Goal: Task Accomplishment & Management: Manage account settings

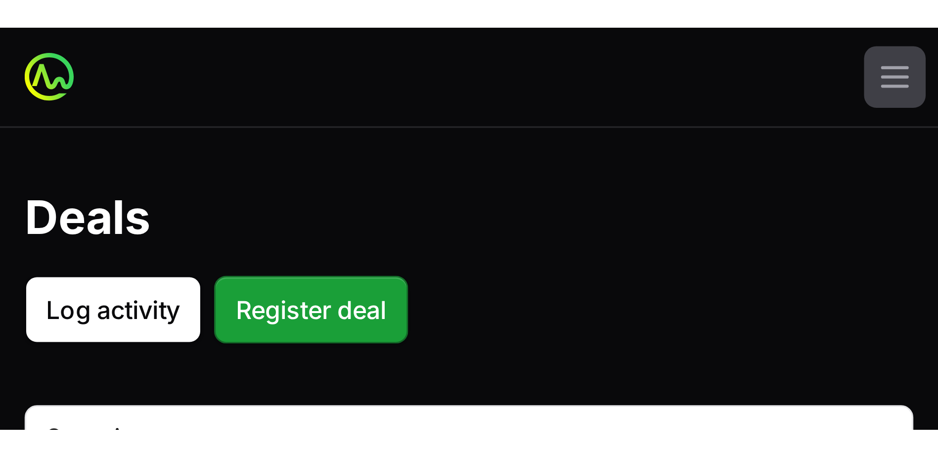
scroll to position [266, 0]
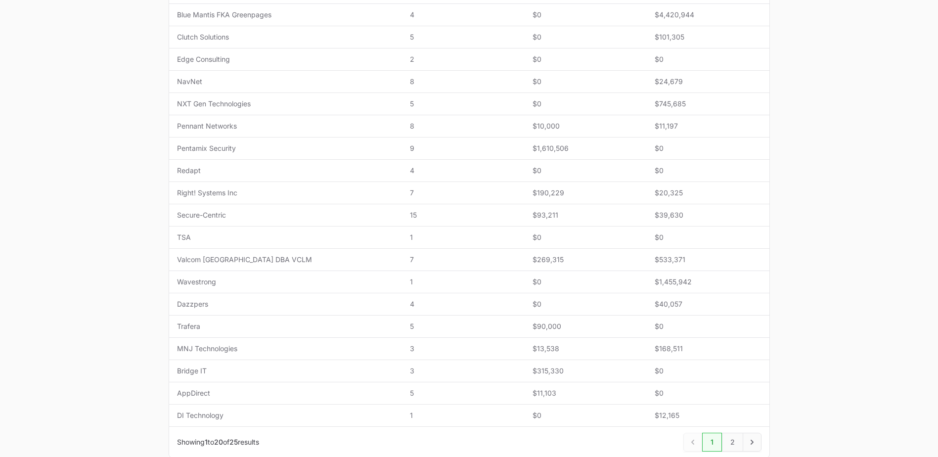
type input "Champions 2025"
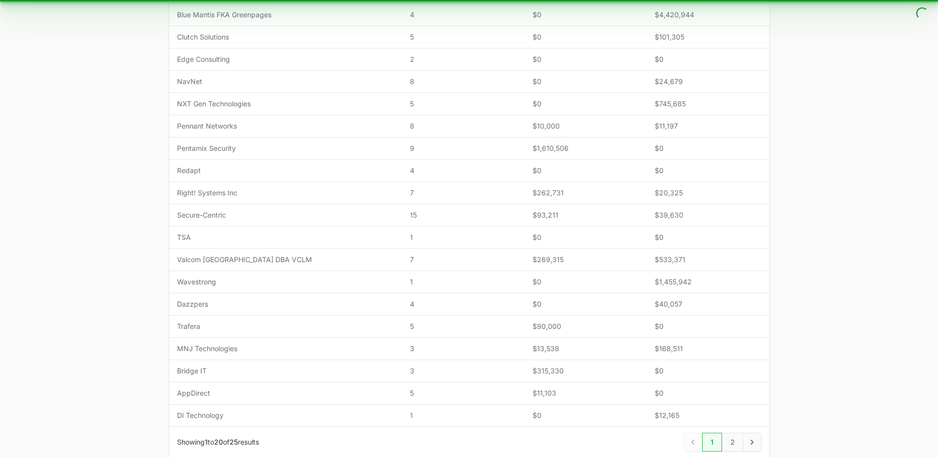
type input "Champions 2025"
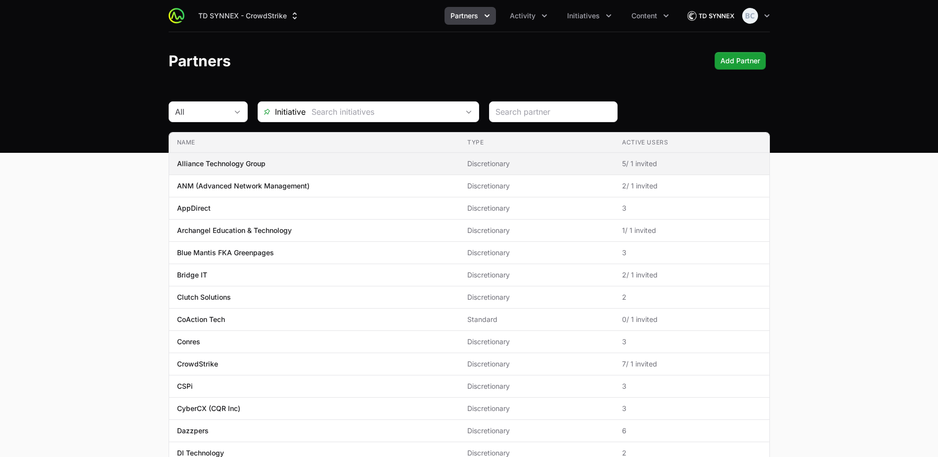
click at [238, 164] on p "Alliance Technology Group" at bounding box center [221, 164] width 89 height 10
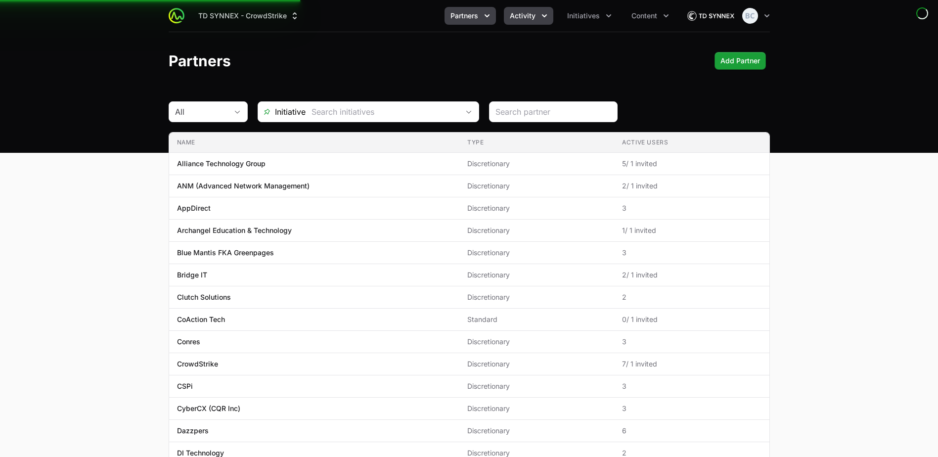
click at [511, 15] on span "Activity" at bounding box center [523, 16] width 26 height 10
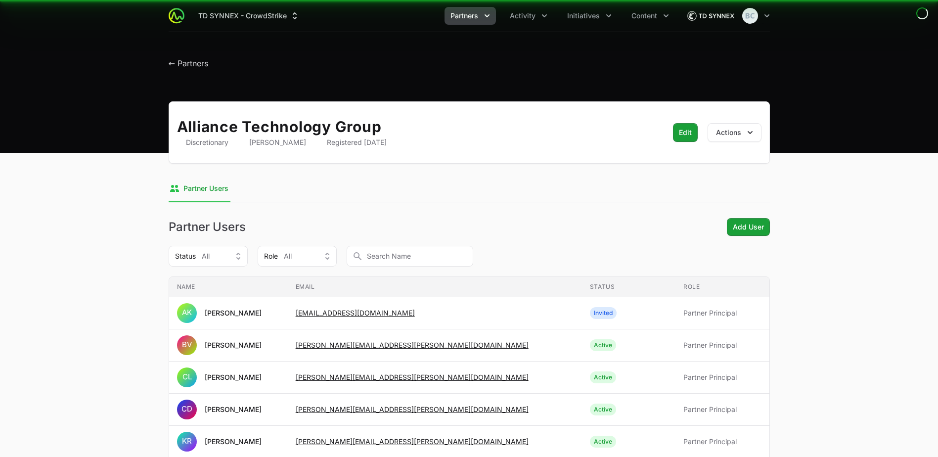
click at [504, 78] on header "← Partners" at bounding box center [469, 60] width 938 height 57
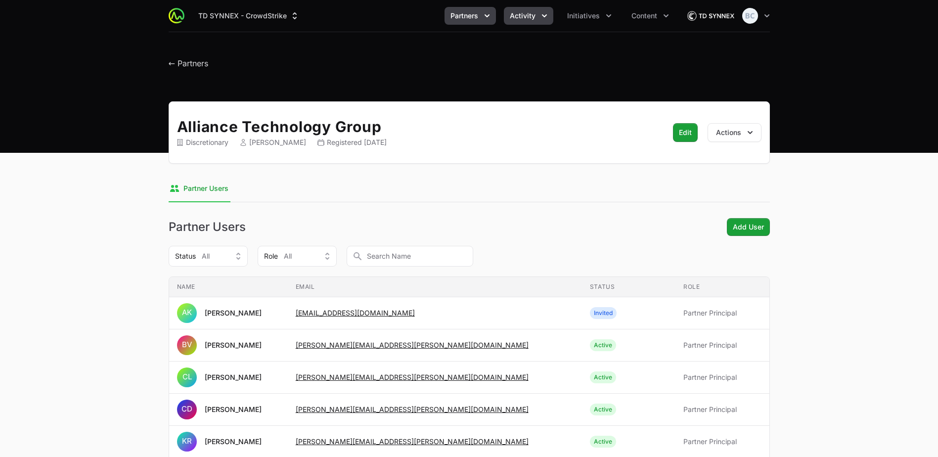
click at [511, 8] on button "Activity" at bounding box center [528, 16] width 49 height 18
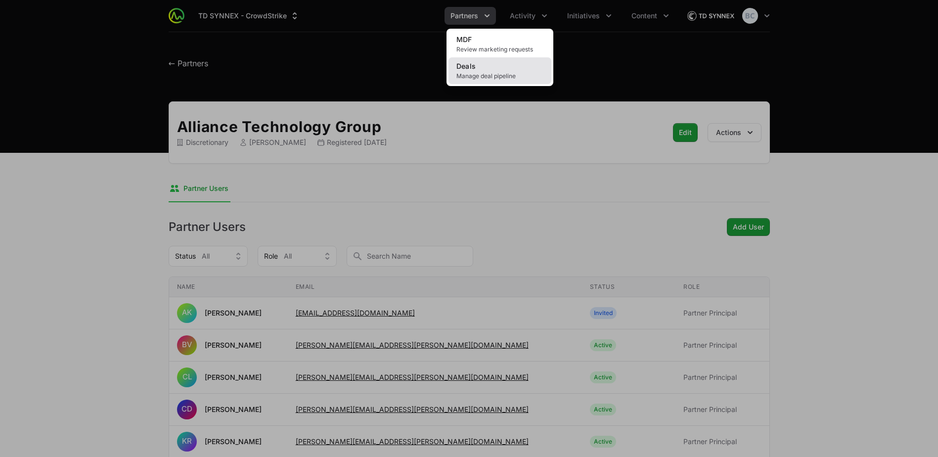
click at [531, 73] on span "Manage deal pipeline" at bounding box center [499, 76] width 87 height 8
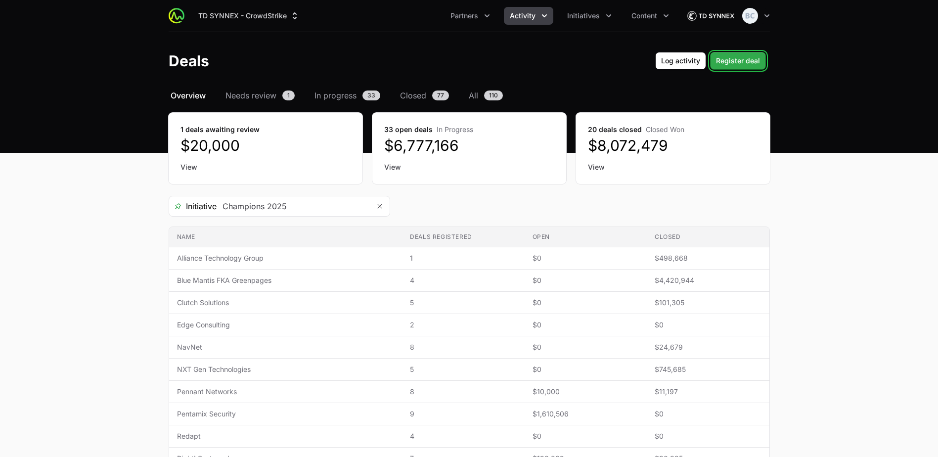
click at [722, 66] on span "Register deal" at bounding box center [738, 61] width 44 height 12
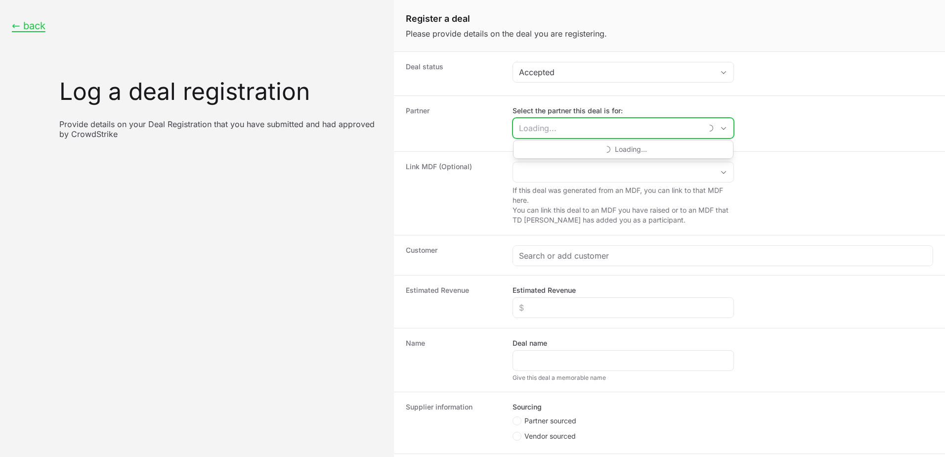
click at [605, 132] on input "Select the partner this deal is for:" at bounding box center [607, 128] width 189 height 20
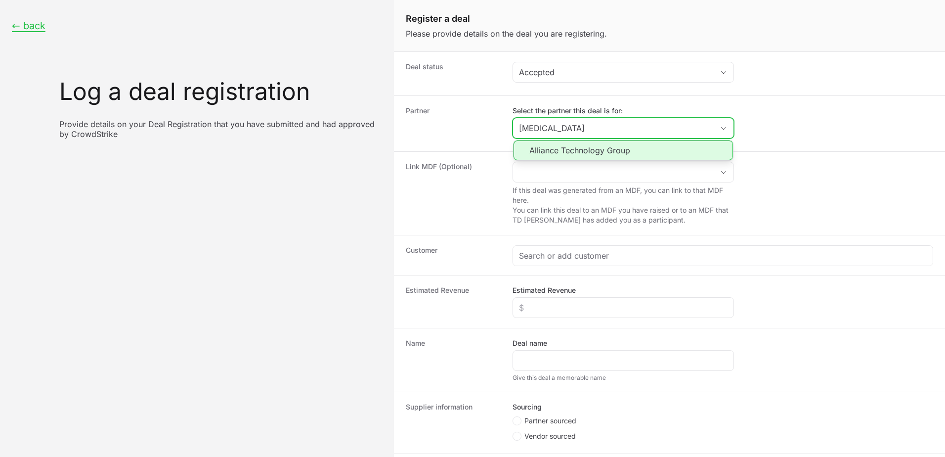
click at [599, 149] on li "Alliance Technology Group" at bounding box center [624, 150] width 220 height 20
type input "Alliance Technology Group"
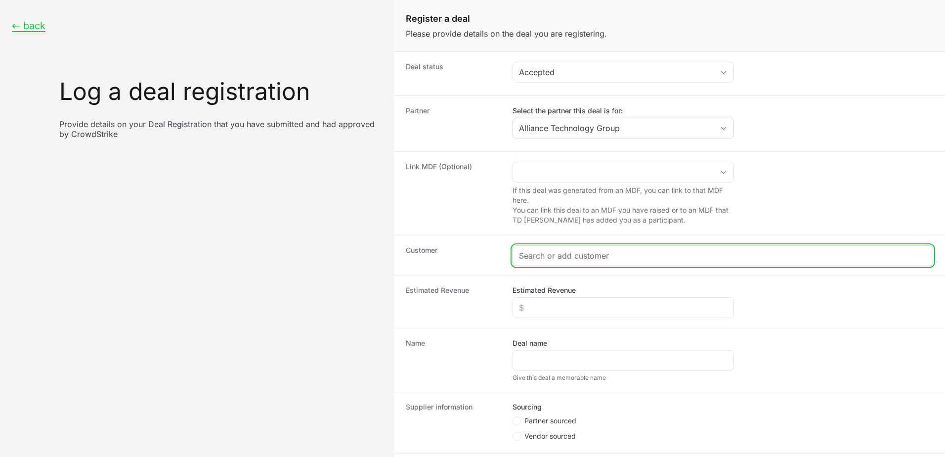
click at [558, 255] on input "Create activity form" at bounding box center [723, 256] width 408 height 12
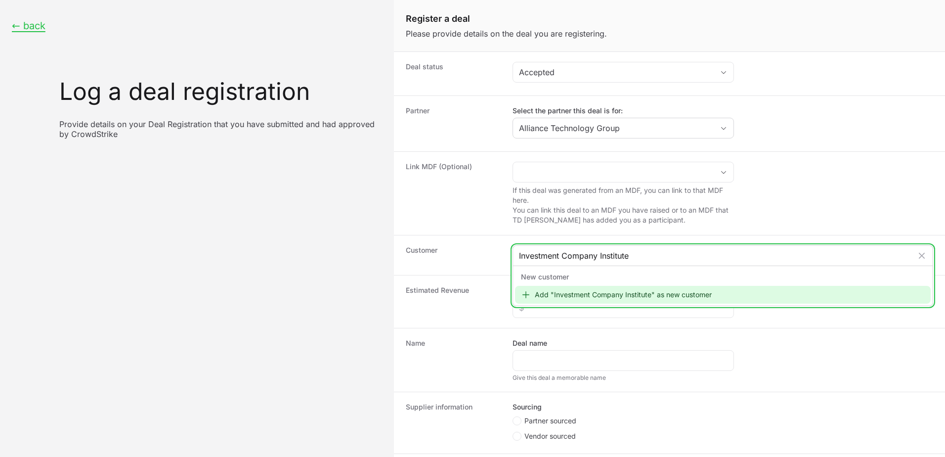
type input "Investment Company Institute"
click at [529, 289] on div "Add "Investment Company Institute" as new customer" at bounding box center [723, 295] width 416 height 18
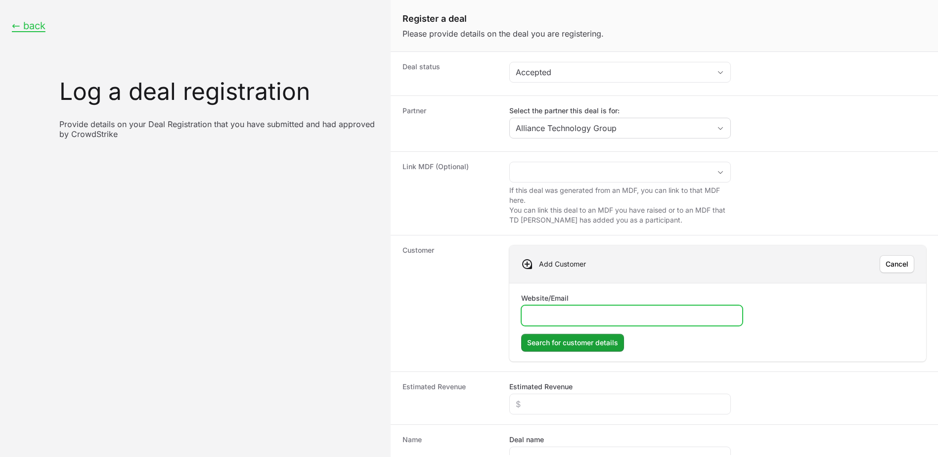
click at [540, 319] on input "Website/Email" at bounding box center [632, 316] width 209 height 12
paste input "https://www.ici.org/"
type input "https://www.ici.org/"
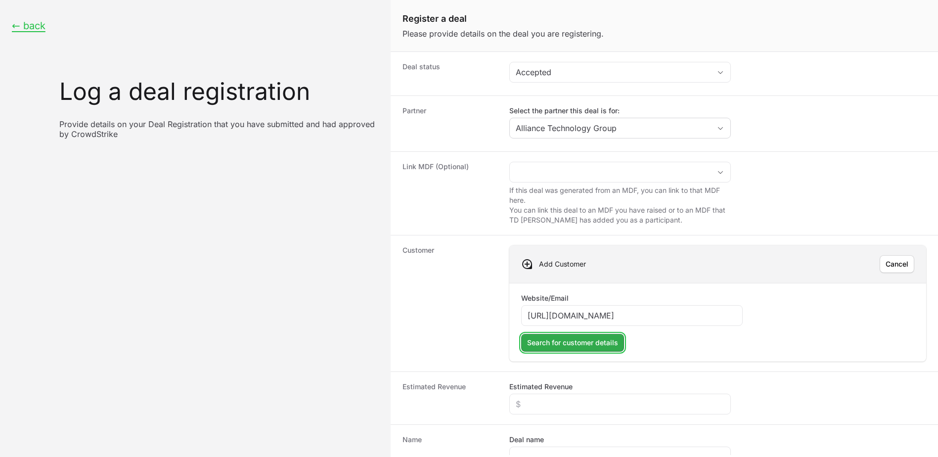
click at [565, 341] on span "Search for customer details" at bounding box center [572, 343] width 91 height 12
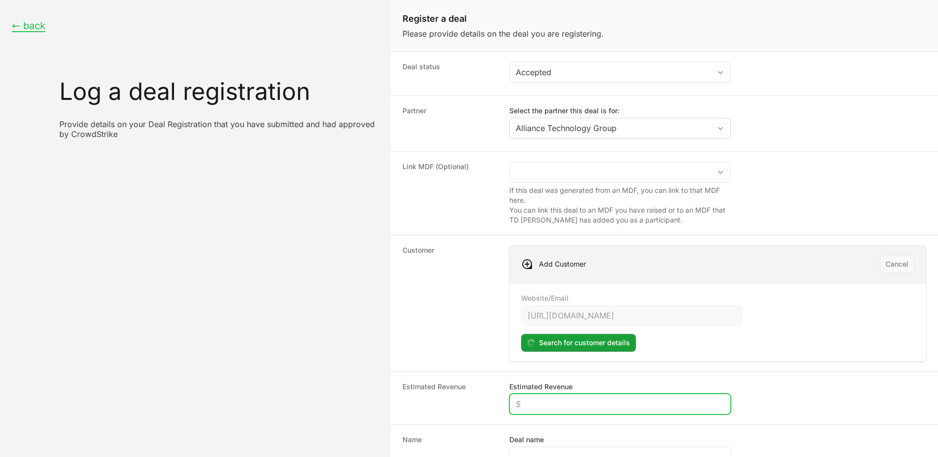
click at [578, 407] on input "Estimated Revenue" at bounding box center [620, 404] width 209 height 12
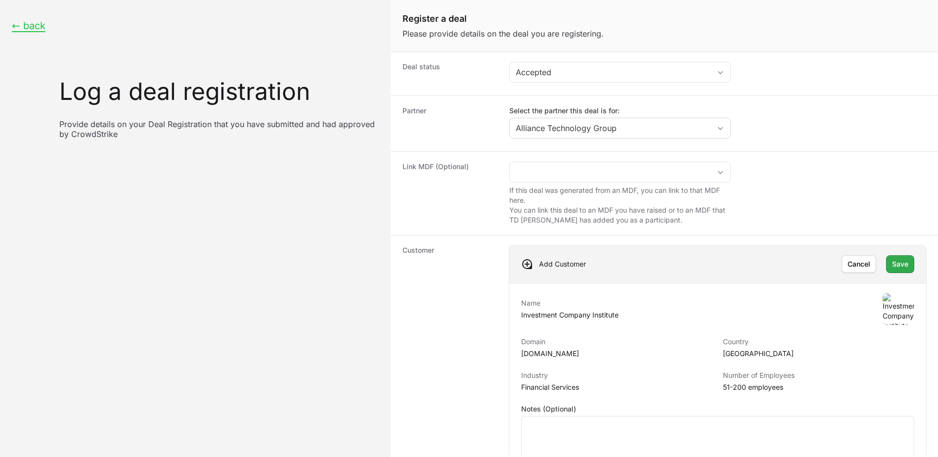
type input "$526,375"
click at [900, 270] on button "Save" at bounding box center [900, 264] width 28 height 18
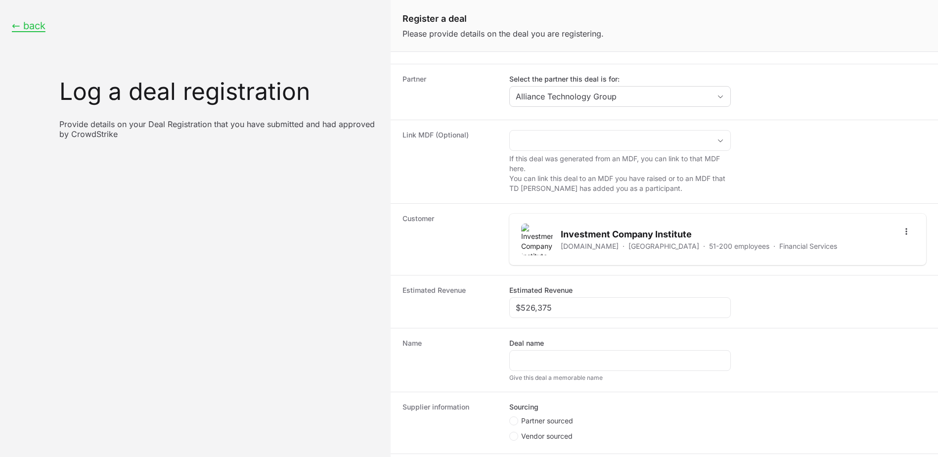
scroll to position [49, 0]
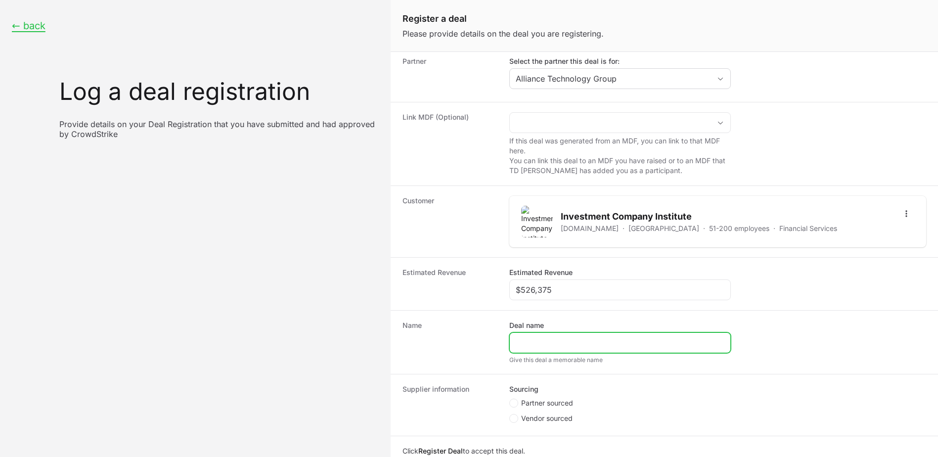
click at [557, 343] on input "Deal name" at bounding box center [620, 343] width 209 height 12
type input "Investment Company Institute"
click at [532, 405] on span "Partner sourced" at bounding box center [547, 403] width 52 height 10
click at [510, 448] on input "Partner sourced" at bounding box center [509, 448] width 1 height 1
radio input "true"
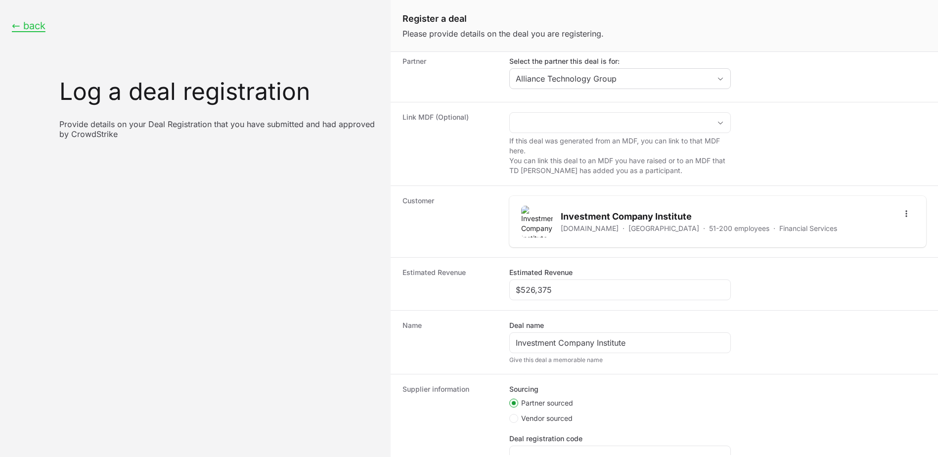
scroll to position [143, 0]
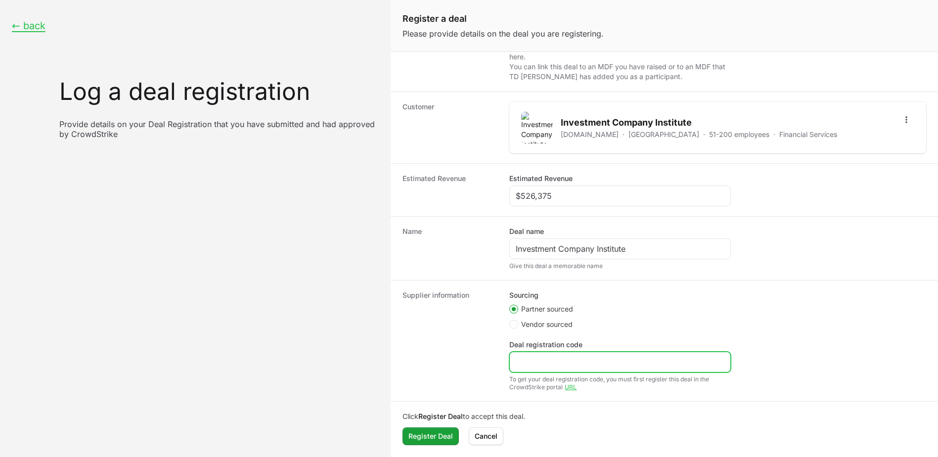
click at [533, 363] on input "Deal registration code" at bounding box center [620, 362] width 209 height 12
paste input "DR-bce64761"
type input "DR-bce64761"
click at [429, 437] on span "Register Deal" at bounding box center [430, 436] width 45 height 12
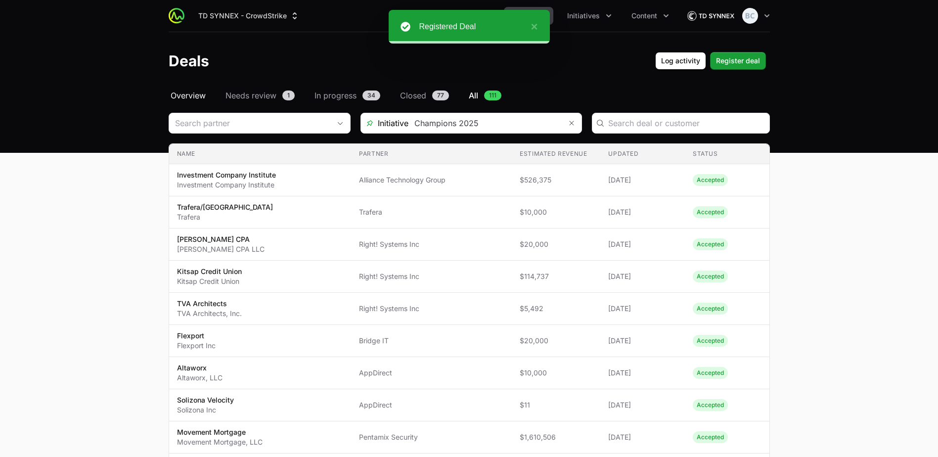
click at [184, 91] on span "Overview" at bounding box center [188, 95] width 35 height 12
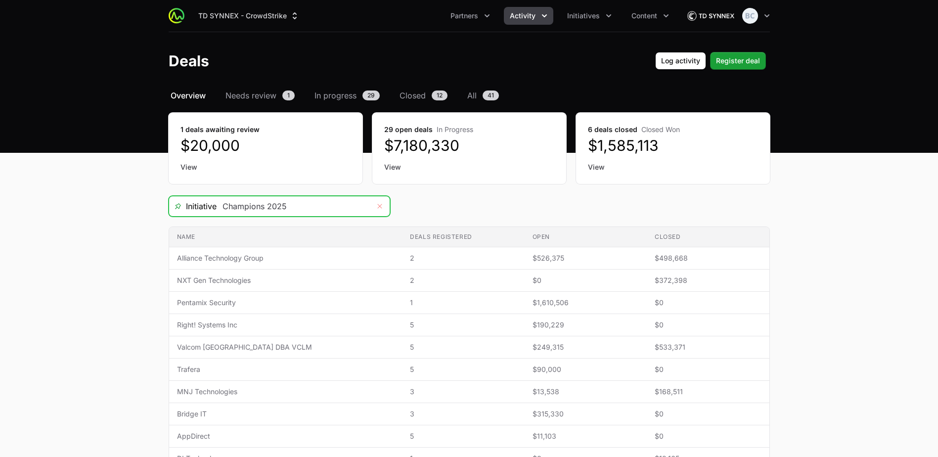
click at [381, 206] on icon "Remove" at bounding box center [380, 206] width 6 height 8
click at [381, 206] on icon "Open" at bounding box center [379, 206] width 5 height 3
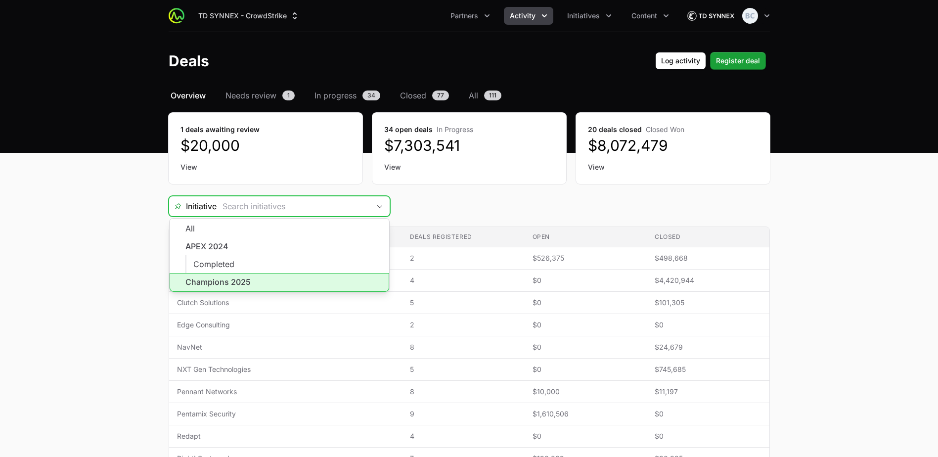
click at [306, 276] on li "Champions 2025" at bounding box center [280, 282] width 220 height 19
type input "Champions 2025"
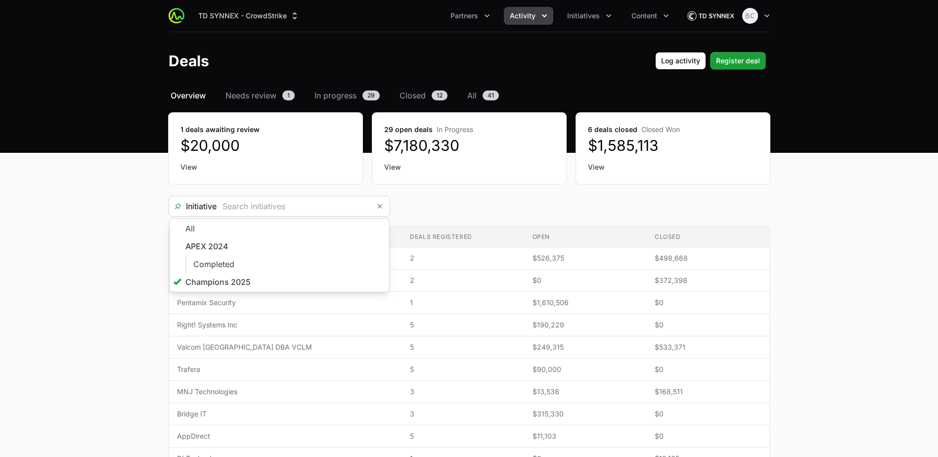
type input "Champions 2025"
click at [124, 316] on main "Select a tab Overview Needs review In progress Closed All Overview Needs review…" at bounding box center [469, 362] width 938 height 546
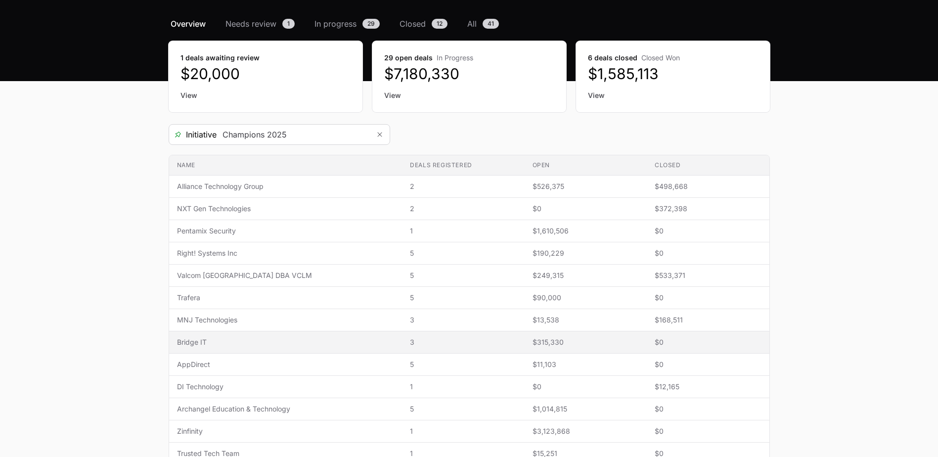
scroll to position [148, 0]
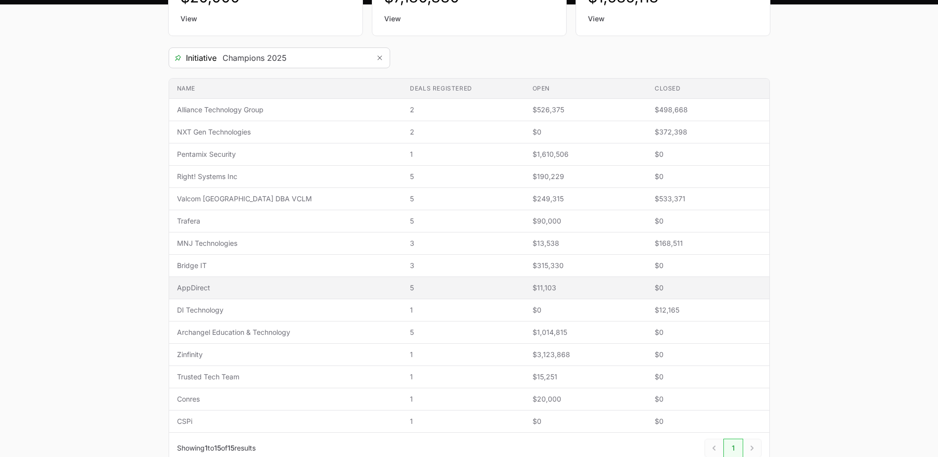
click at [252, 283] on span "AppDirect" at bounding box center [286, 288] width 218 height 10
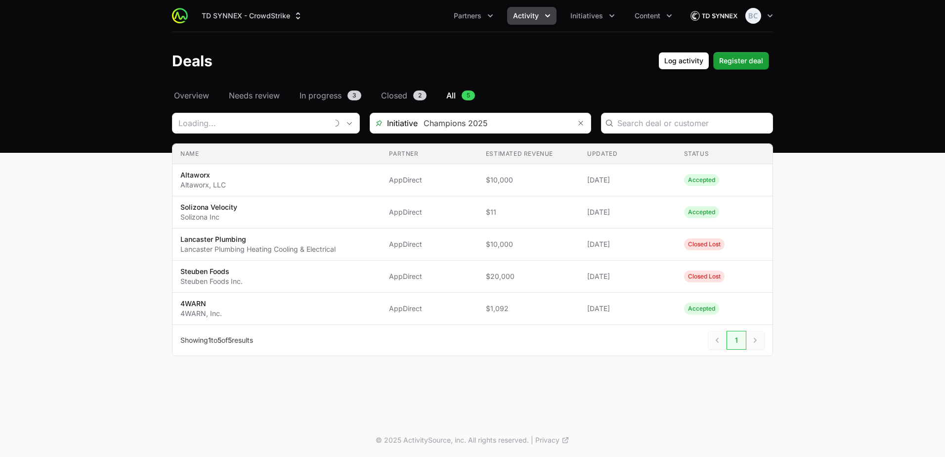
type input "AppDirect"
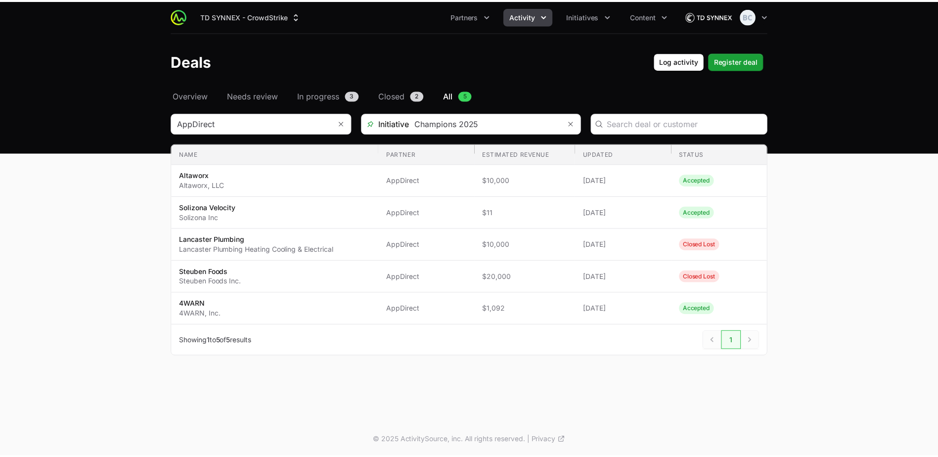
scroll to position [148, 0]
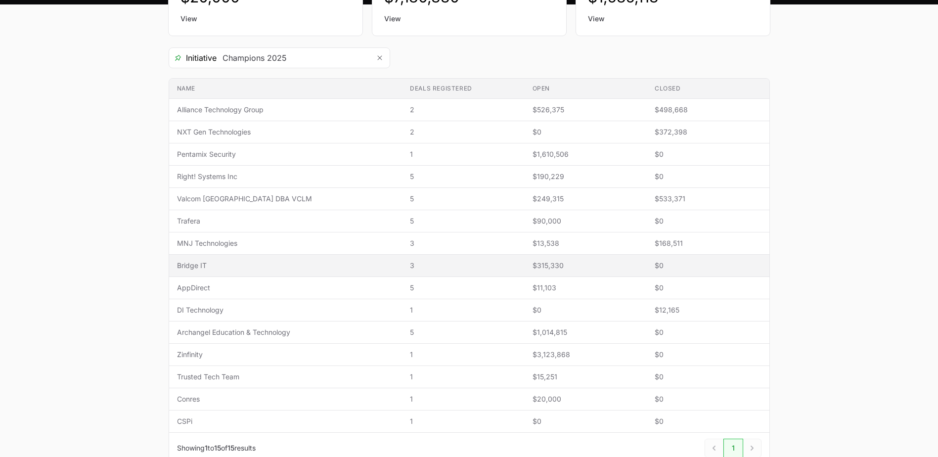
click at [252, 266] on span "Bridge IT" at bounding box center [286, 266] width 218 height 10
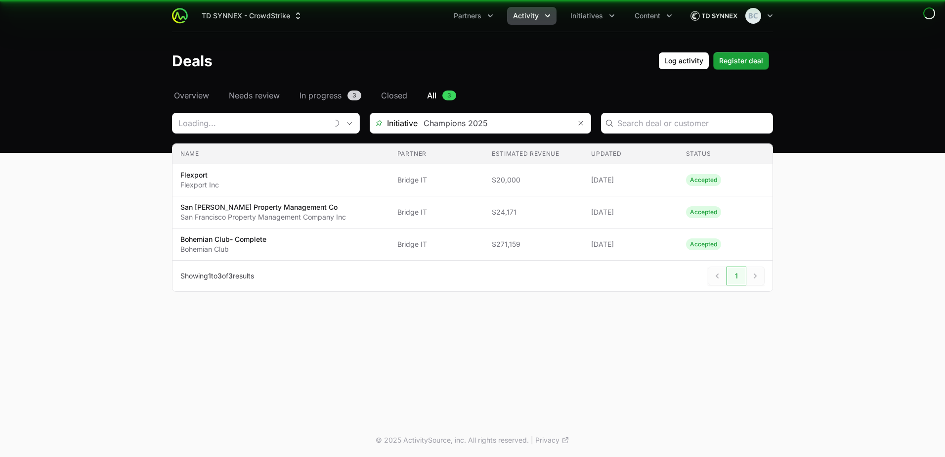
type input "Bridge IT"
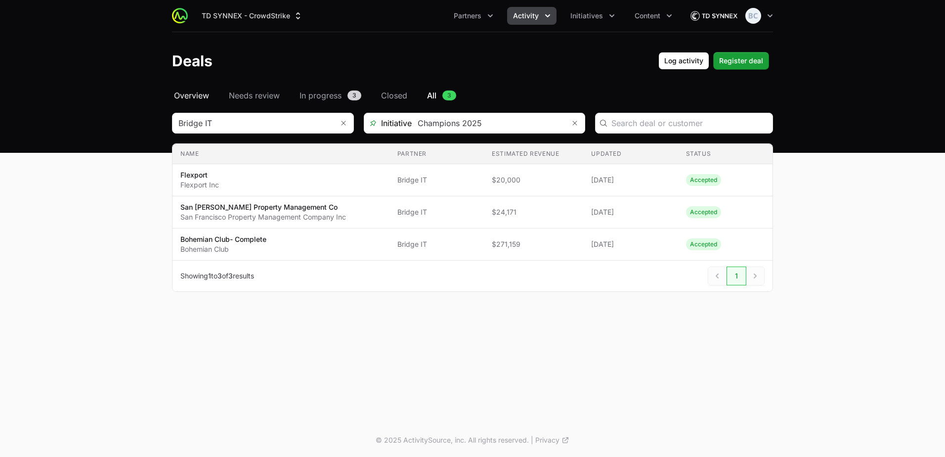
click at [195, 97] on span "Overview" at bounding box center [191, 95] width 35 height 12
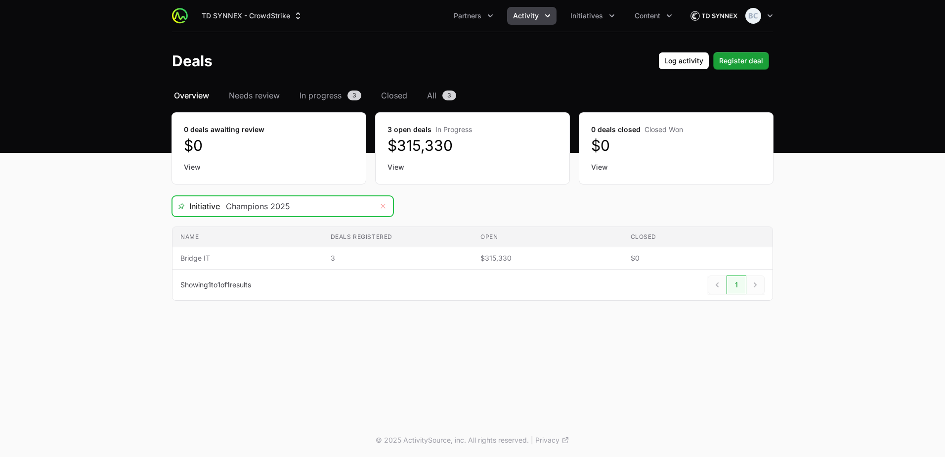
click at [380, 206] on button "Remove" at bounding box center [383, 206] width 20 height 20
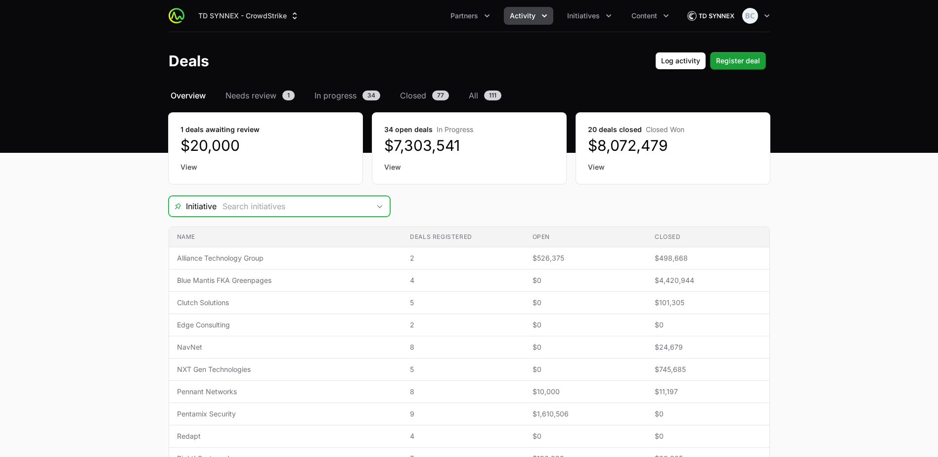
click at [384, 208] on span "Open" at bounding box center [380, 206] width 20 height 3
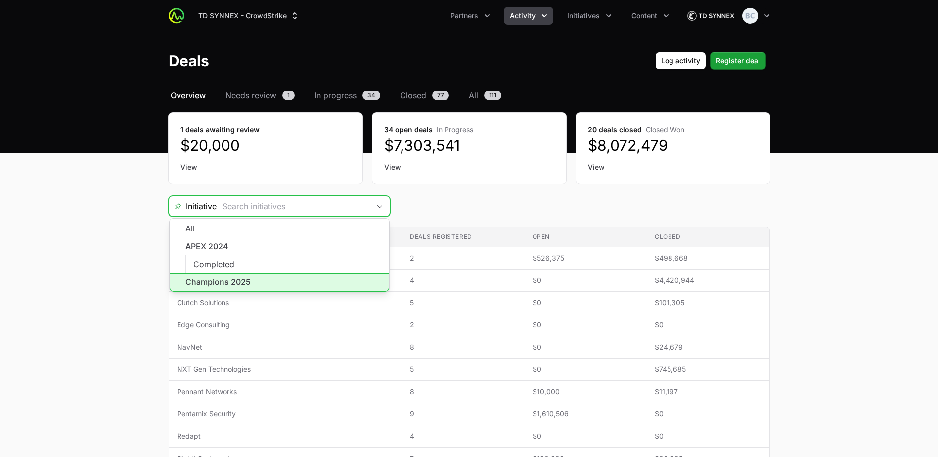
click at [298, 275] on li "Champions 2025" at bounding box center [280, 282] width 220 height 19
type input "Champions 2025"
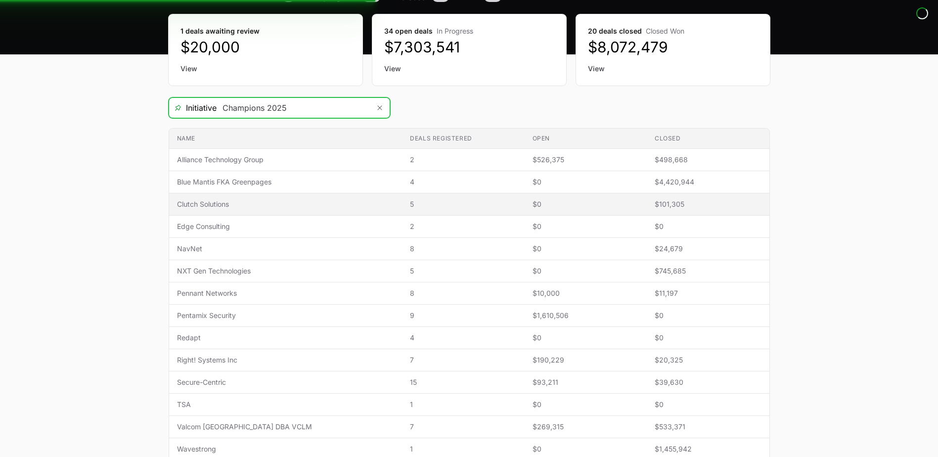
scroll to position [99, 0]
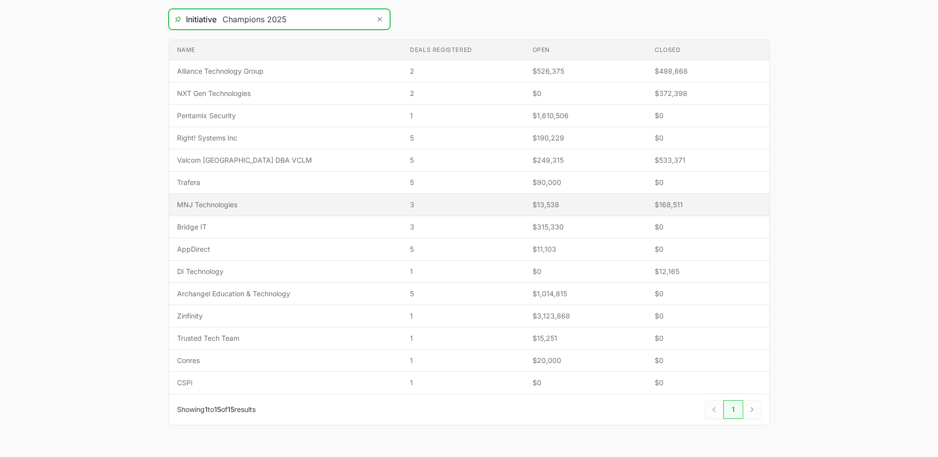
scroll to position [213, 0]
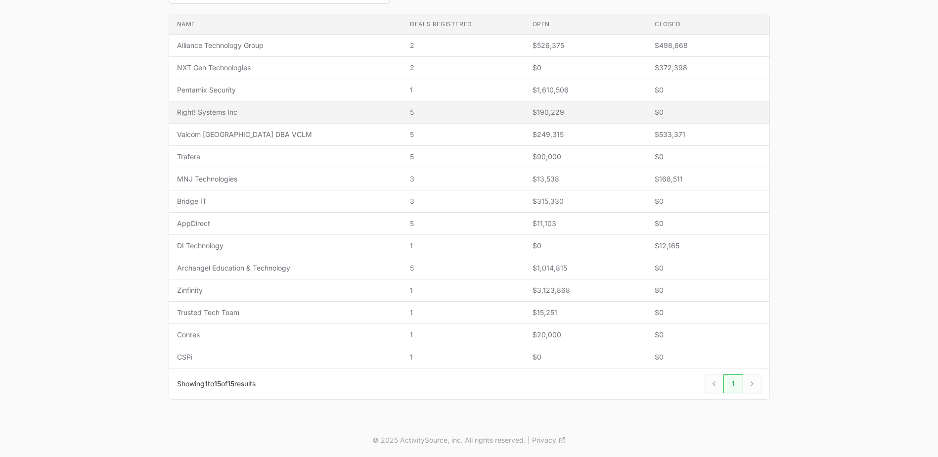
click at [239, 118] on td "Name Right! Systems Inc" at bounding box center [285, 112] width 233 height 22
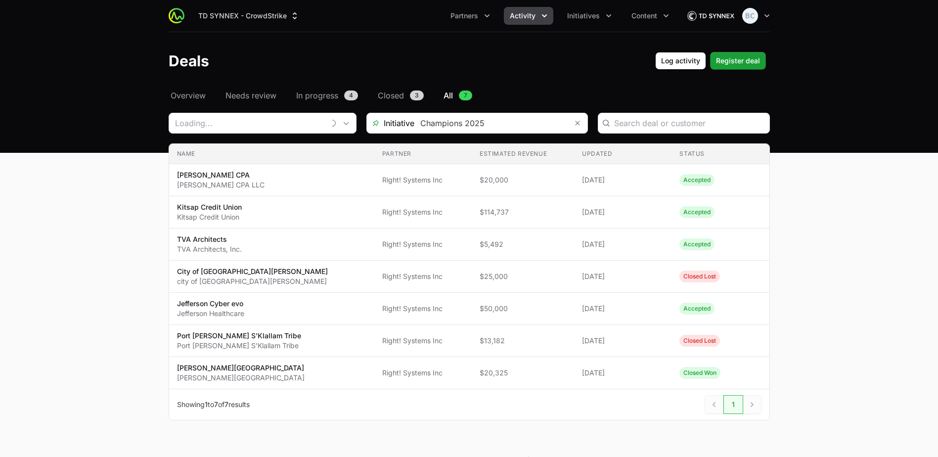
type input "Right! Systems Inc"
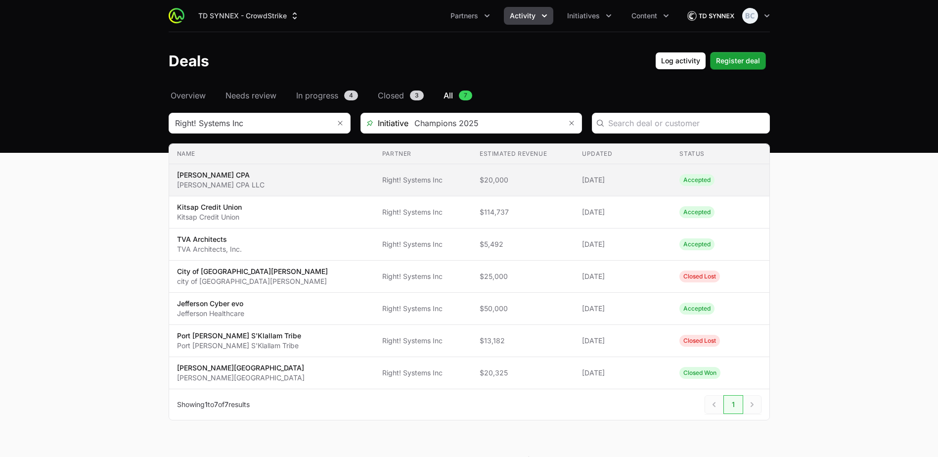
click at [230, 177] on p "Campbell CPA" at bounding box center [221, 175] width 88 height 10
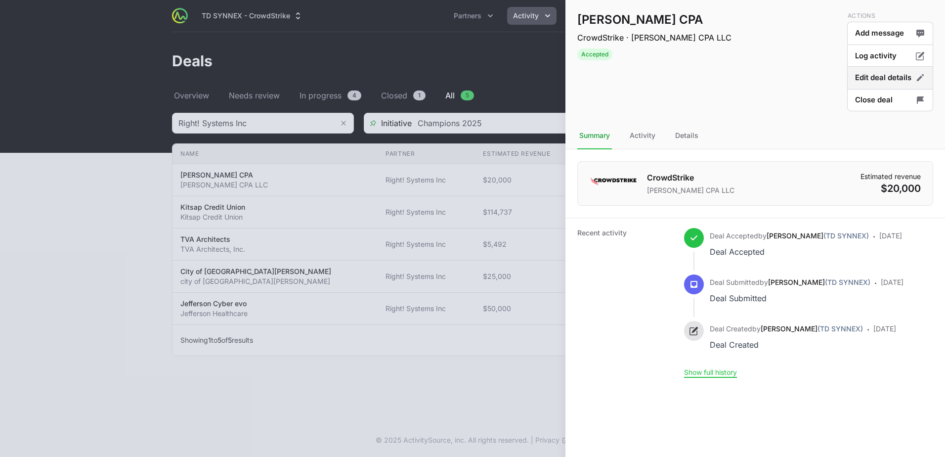
click at [865, 82] on button "Edit deal details" at bounding box center [891, 77] width 86 height 23
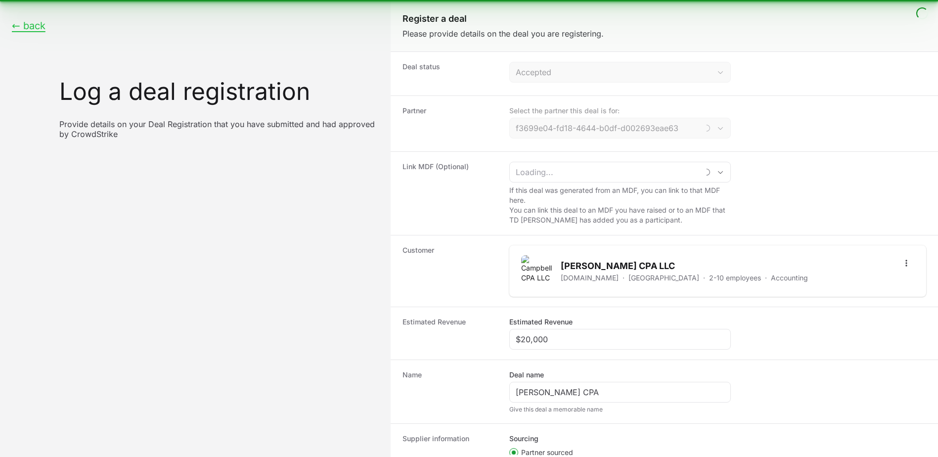
type input "Right! Systems Inc"
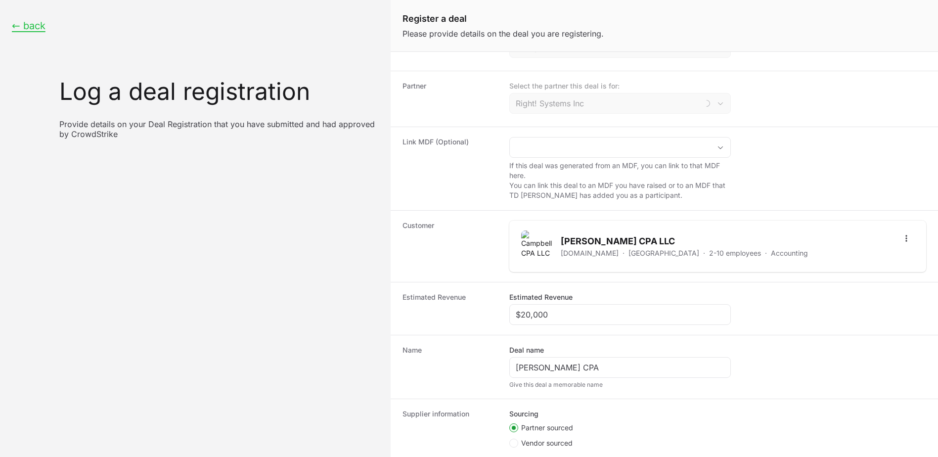
scroll to position [49, 0]
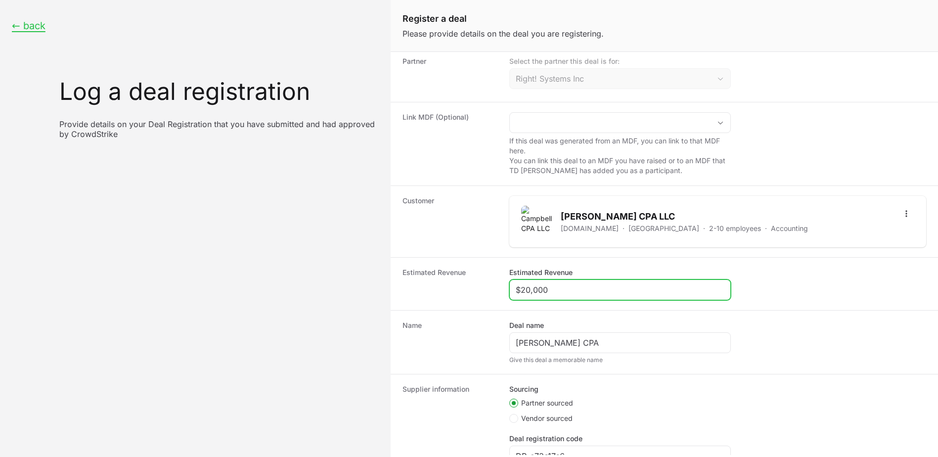
drag, startPoint x: 566, startPoint y: 290, endPoint x: 484, endPoint y: 289, distance: 82.1
click at [484, 289] on div "Estimated Revenue Estimated Revenue $20,000" at bounding box center [664, 283] width 547 height 53
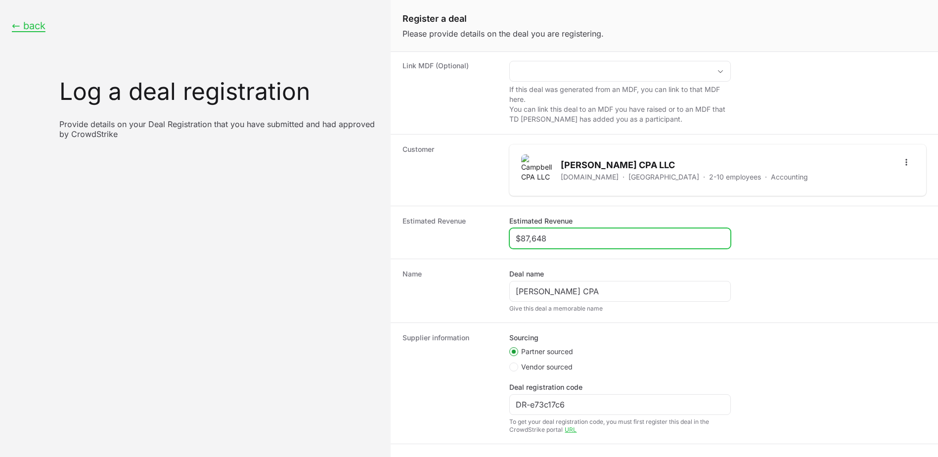
scroll to position [143, 0]
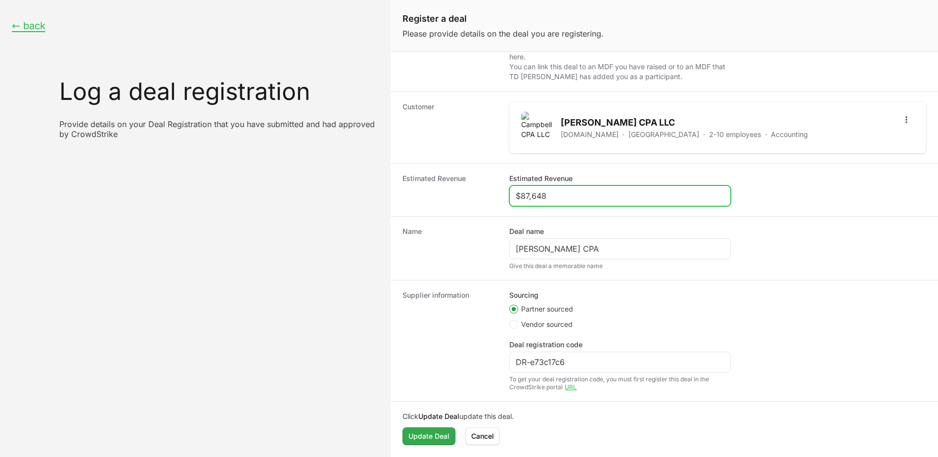
type input "$87,648"
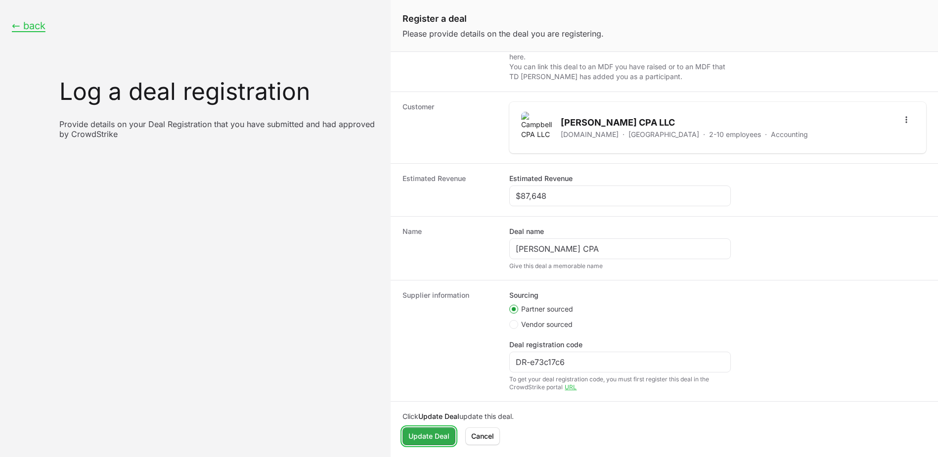
click at [432, 435] on span "Update Deal" at bounding box center [428, 436] width 41 height 12
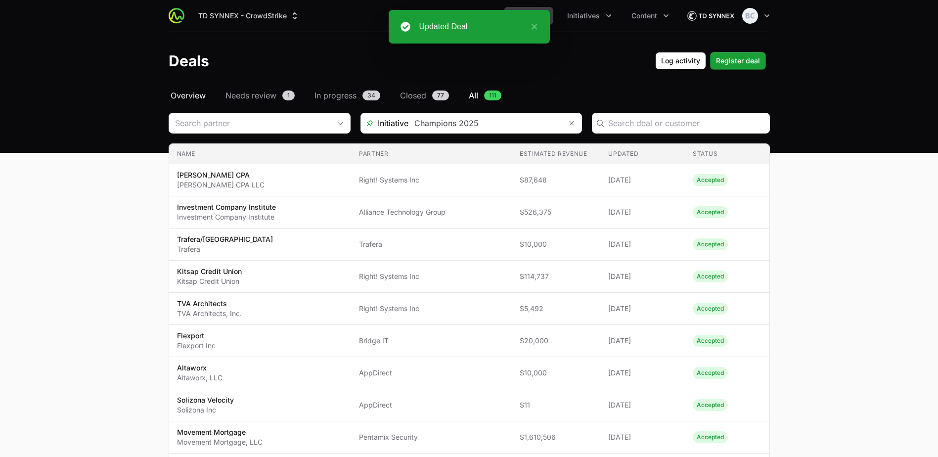
click at [192, 96] on span "Overview" at bounding box center [188, 95] width 35 height 12
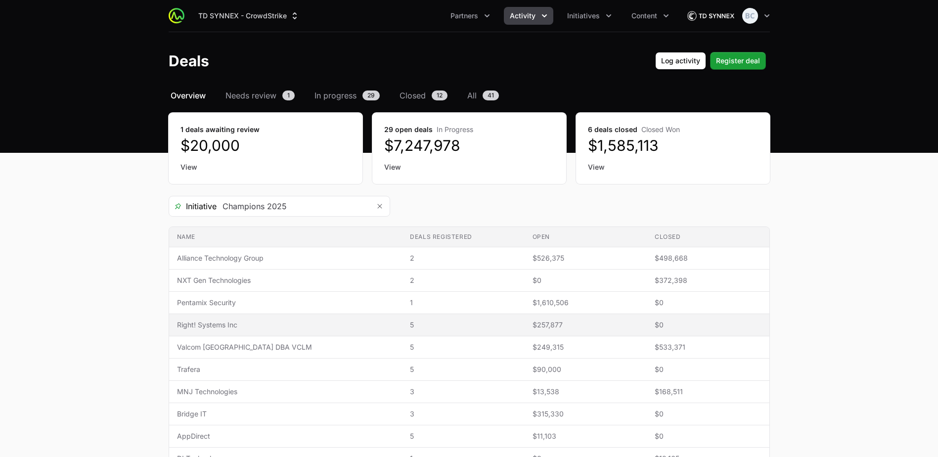
click at [250, 324] on span "Right! Systems Inc" at bounding box center [286, 325] width 218 height 10
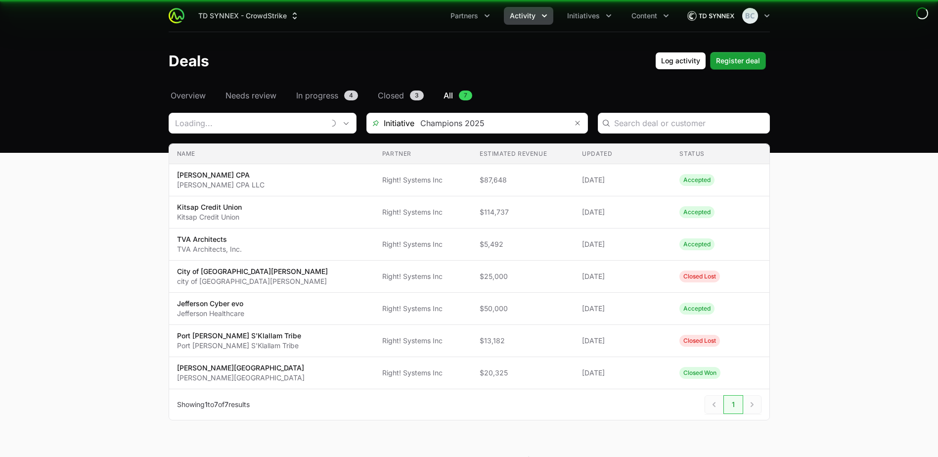
type input "Right! Systems Inc"
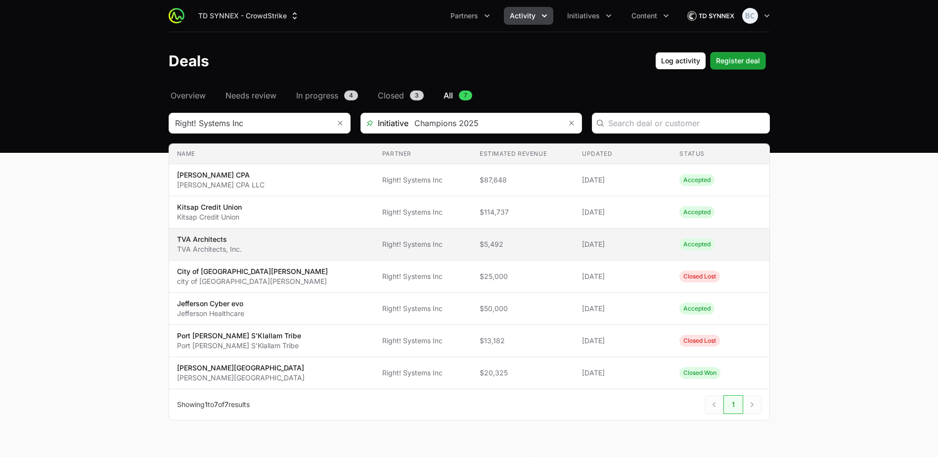
click at [374, 250] on td "Partner Right! Systems Inc" at bounding box center [422, 244] width 97 height 32
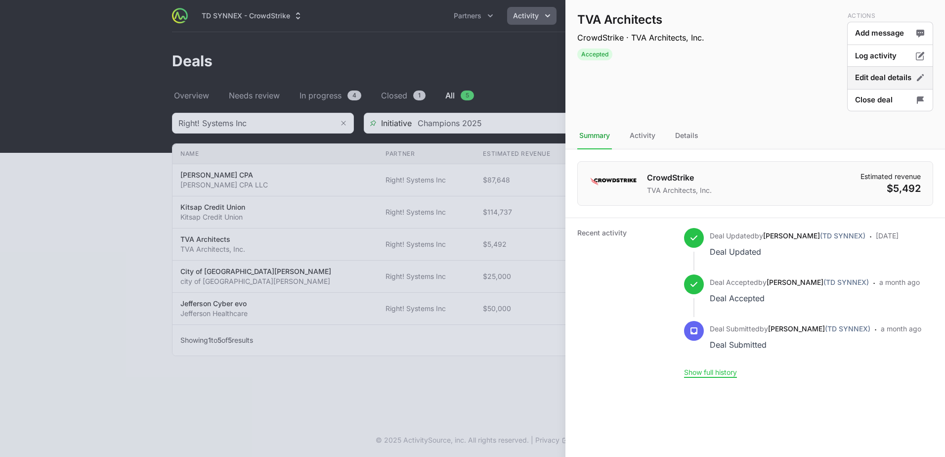
click at [868, 83] on button "Edit deal details" at bounding box center [891, 77] width 86 height 23
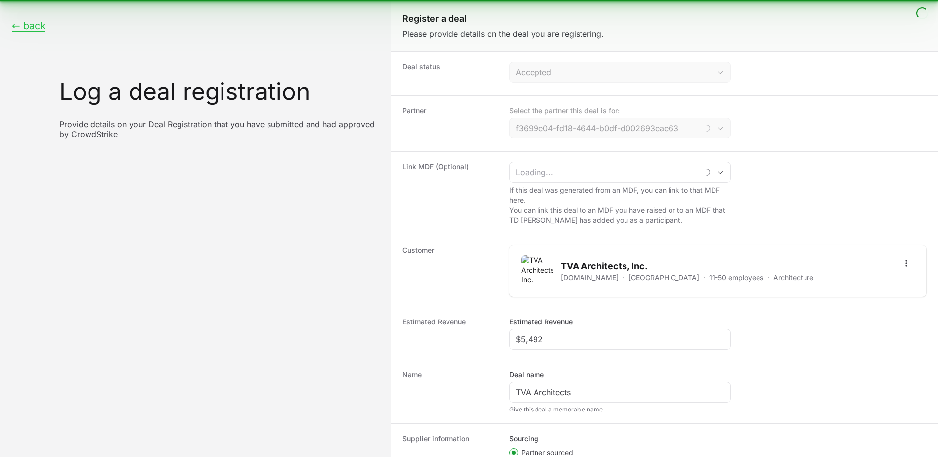
type input "Right! Systems Inc"
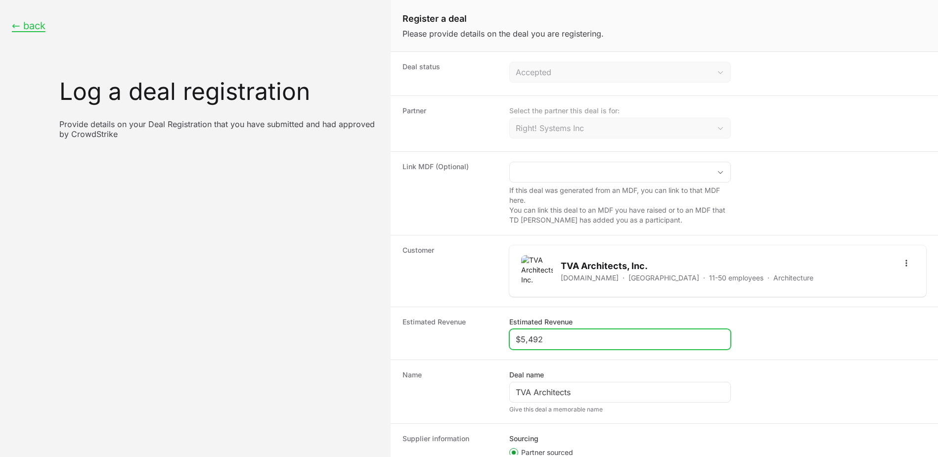
drag, startPoint x: 545, startPoint y: 341, endPoint x: 493, endPoint y: 339, distance: 52.5
click at [493, 339] on div "Estimated Revenue Estimated Revenue $5,492" at bounding box center [664, 333] width 547 height 53
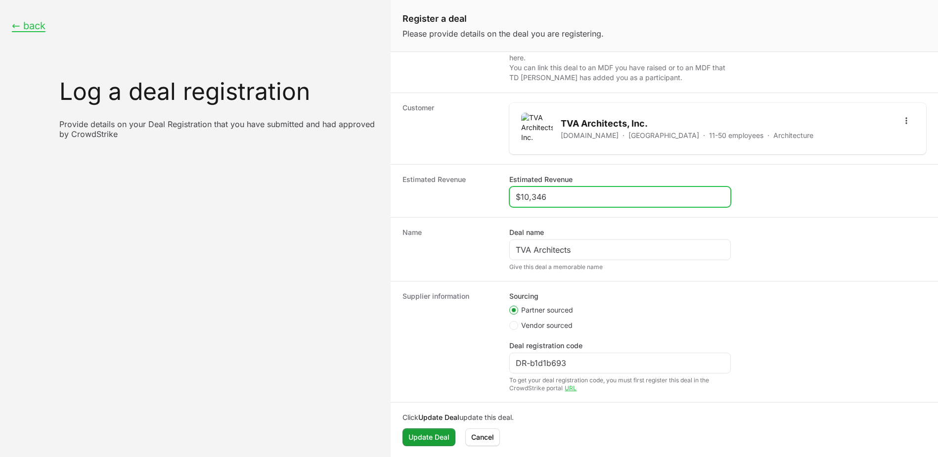
scroll to position [143, 0]
type input "$10,346"
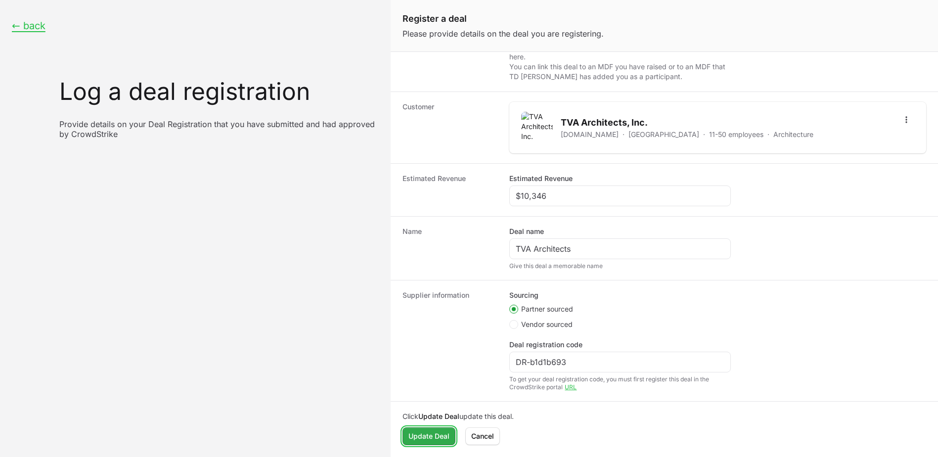
click at [425, 438] on span "Update Deal" at bounding box center [428, 436] width 41 height 12
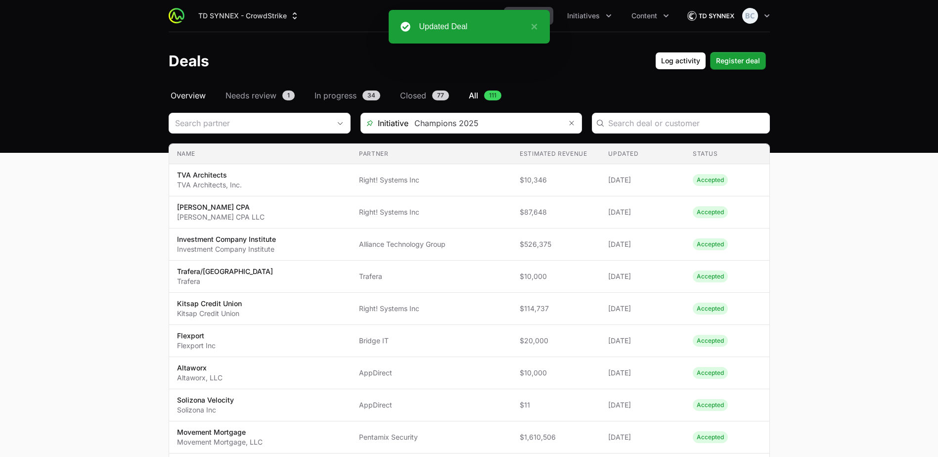
click at [180, 99] on span "Overview" at bounding box center [188, 95] width 35 height 12
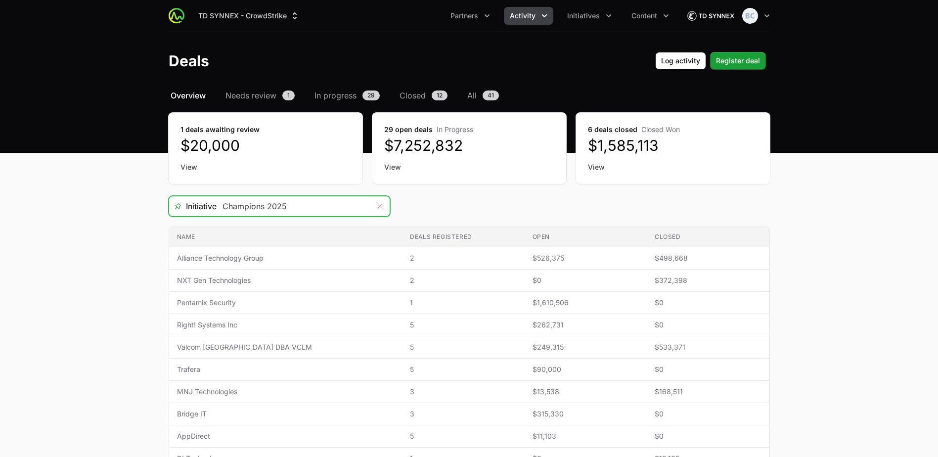
click at [380, 202] on icon "Remove" at bounding box center [380, 206] width 6 height 8
click at [379, 208] on icon "Open" at bounding box center [380, 206] width 8 height 3
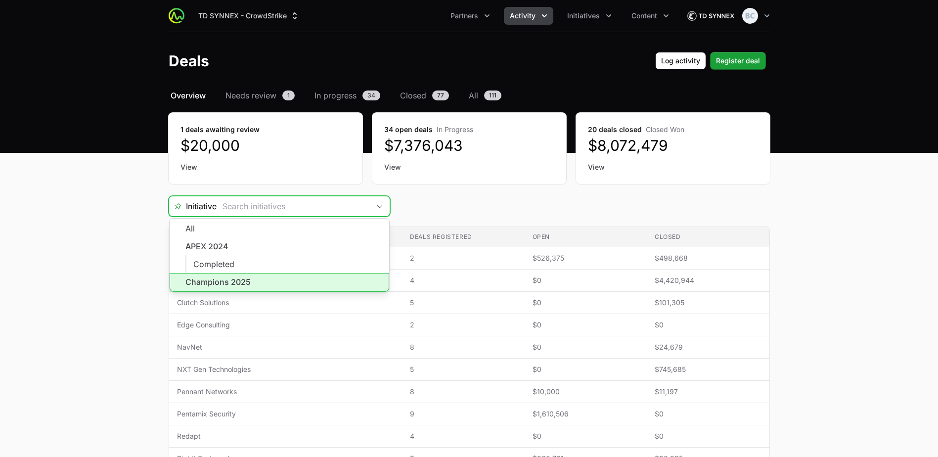
click at [294, 282] on li "Champions 2025" at bounding box center [280, 282] width 220 height 19
type input "Champions 2025"
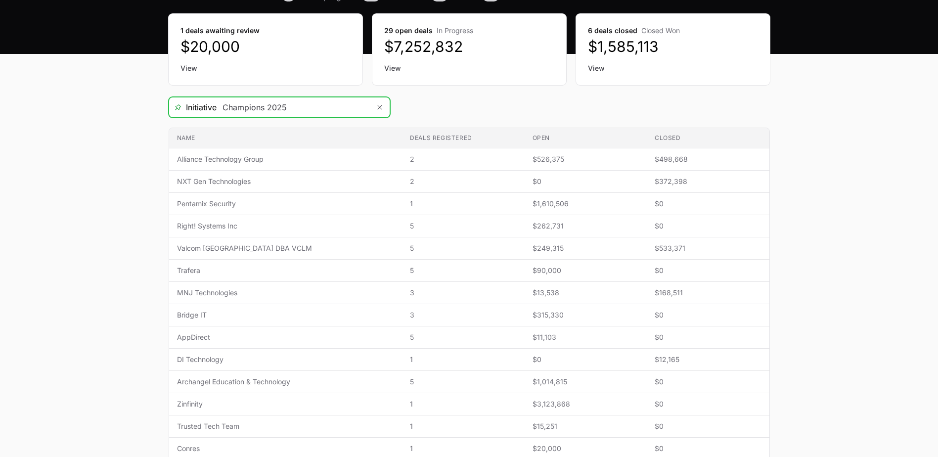
scroll to position [148, 0]
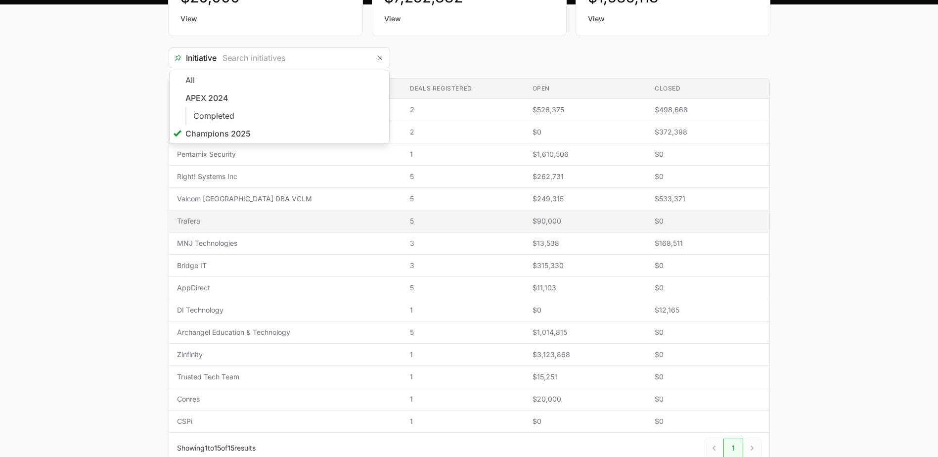
type input "Champions 2025"
click at [207, 229] on td "Name Trafera" at bounding box center [285, 221] width 233 height 22
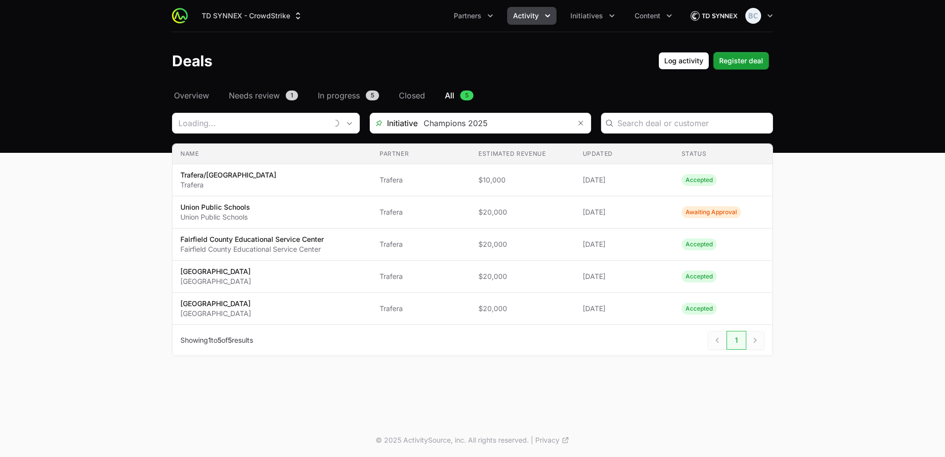
type input "Trafera"
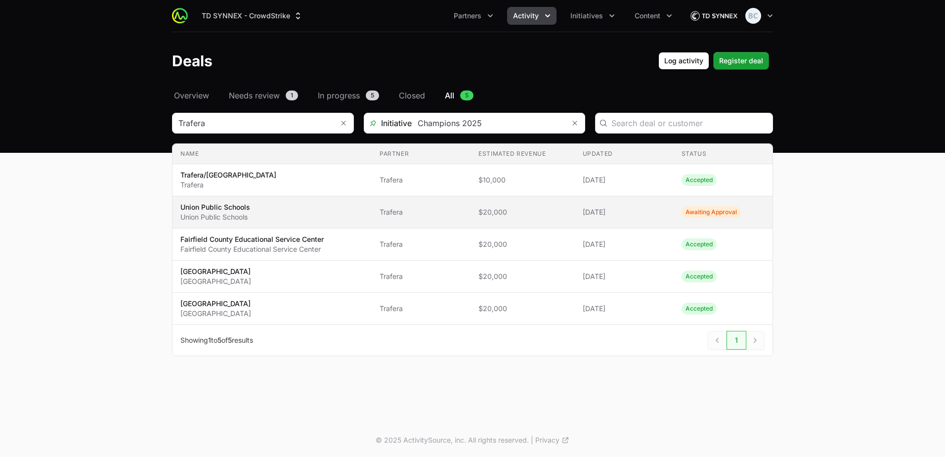
click at [637, 216] on span "13 Aug 2025" at bounding box center [624, 212] width 83 height 10
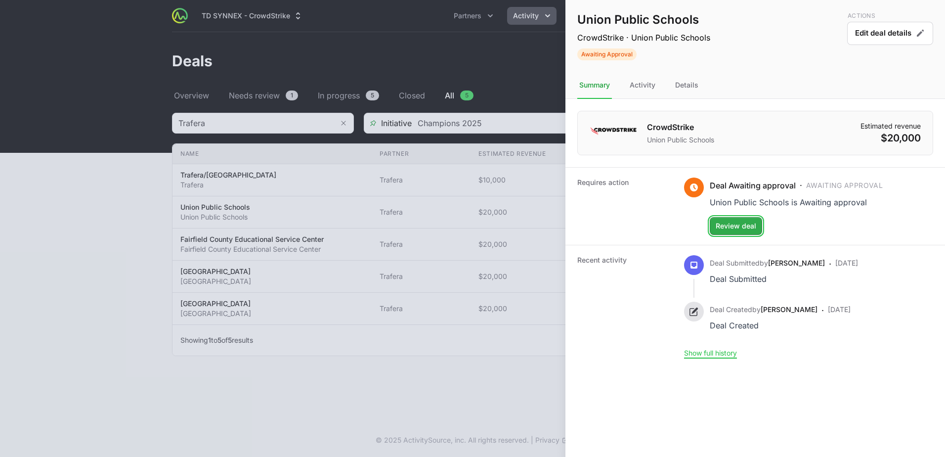
click at [731, 224] on span "Review deal" at bounding box center [736, 226] width 41 height 12
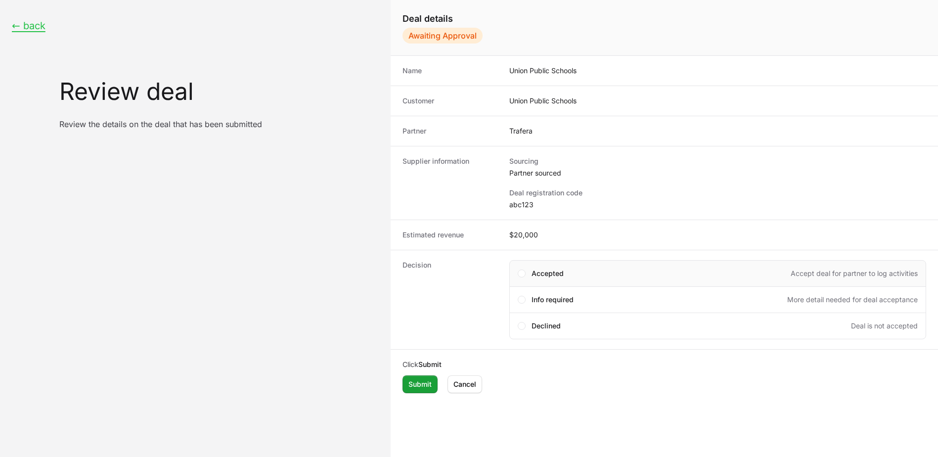
click at [544, 272] on span "Accepted" at bounding box center [548, 273] width 32 height 10
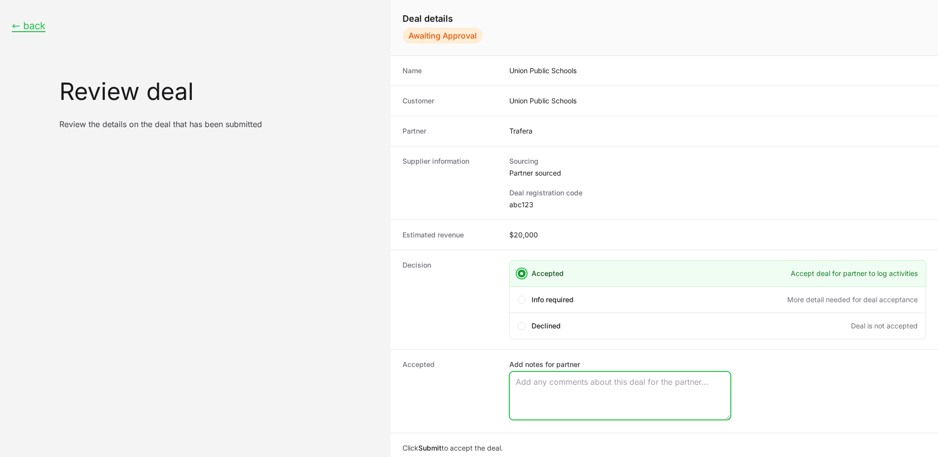
click at [567, 397] on textarea "Add notes for partner" at bounding box center [620, 395] width 221 height 47
paste textarea "DR-75454313"
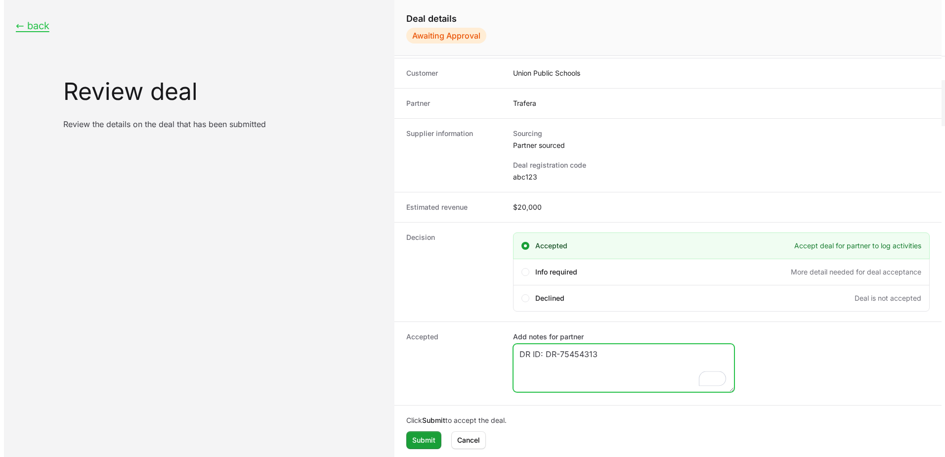
scroll to position [2, 0]
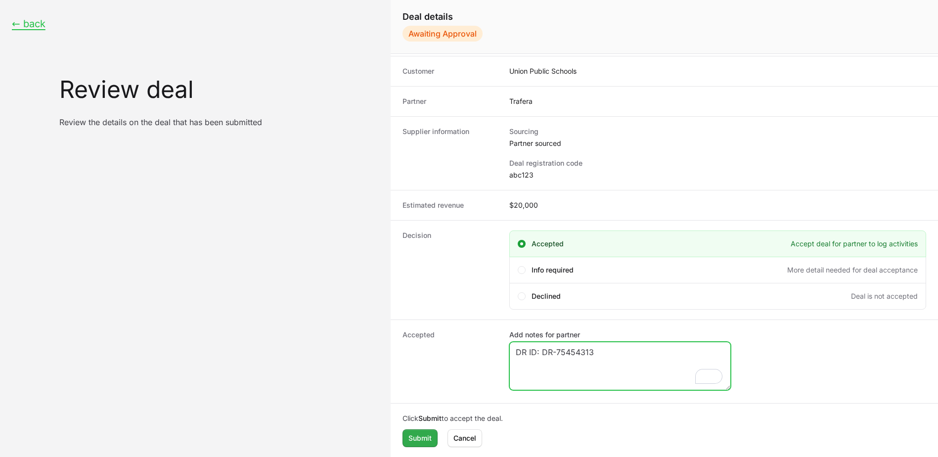
type textarea "DR ID: DR-75454313"
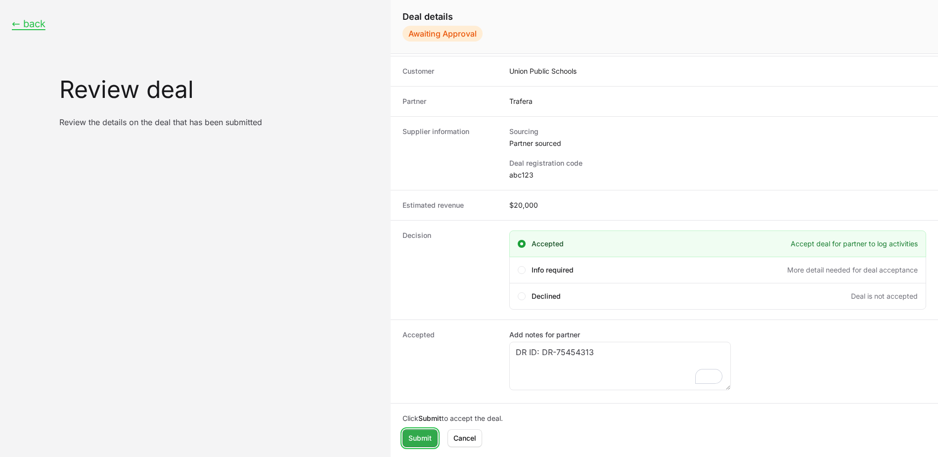
click at [423, 440] on span "Submit" at bounding box center [419, 438] width 23 height 12
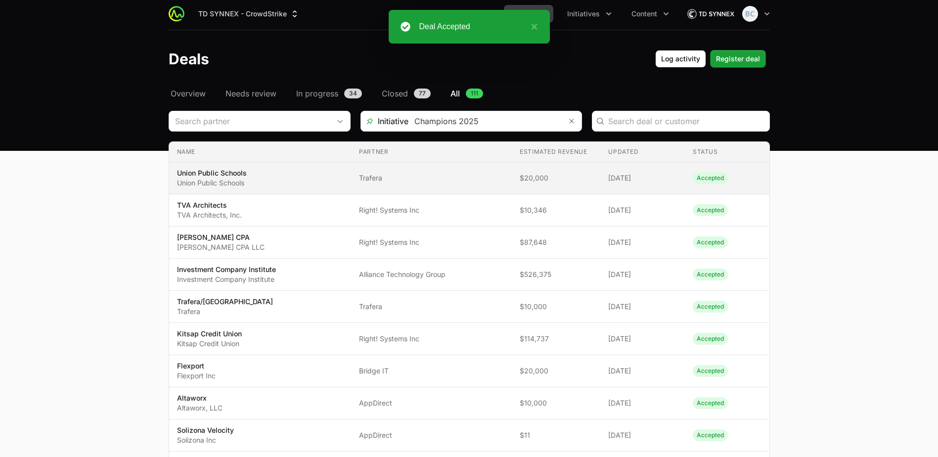
click at [378, 181] on span "Trafera" at bounding box center [431, 178] width 145 height 10
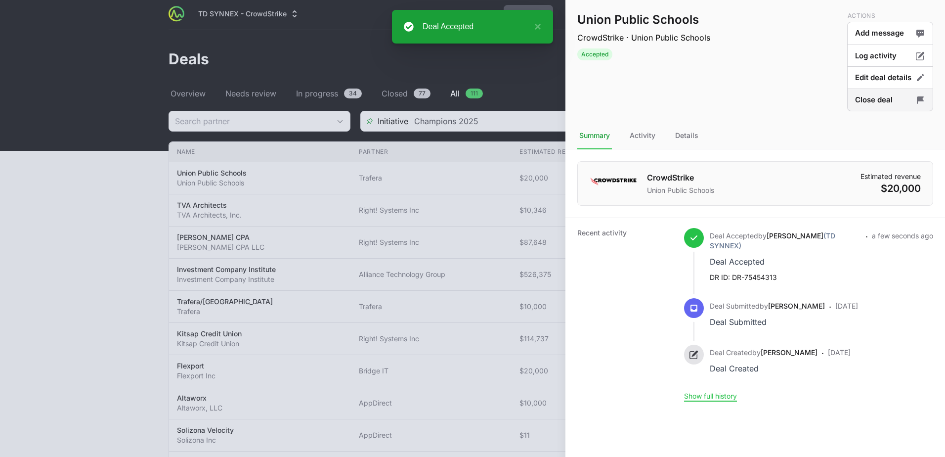
click at [866, 100] on button "Close deal" at bounding box center [891, 100] width 86 height 23
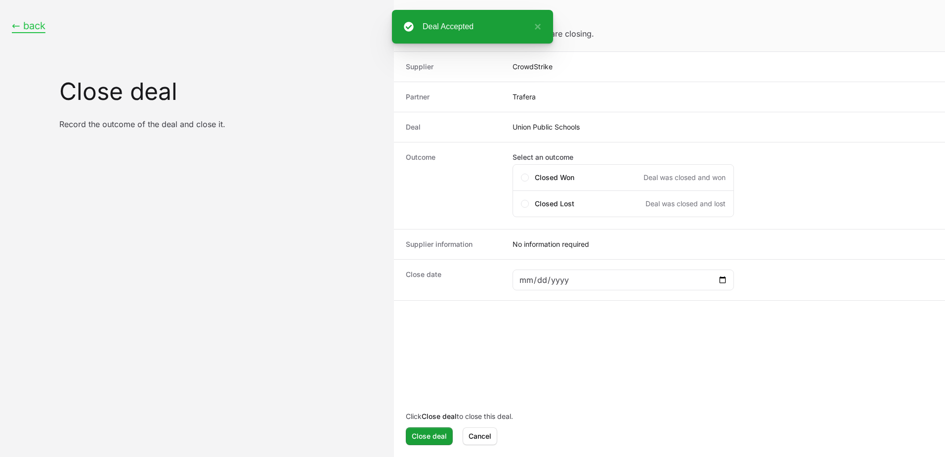
click at [38, 27] on button "← back" at bounding box center [29, 26] width 34 height 12
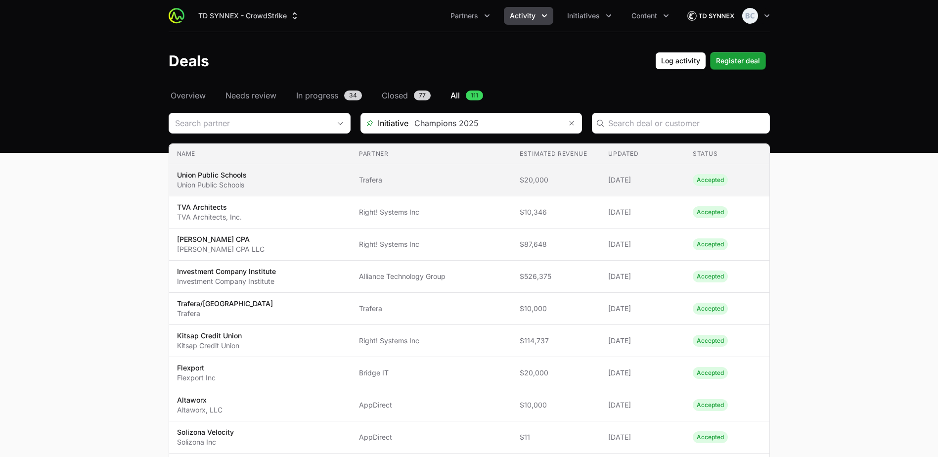
click at [520, 176] on span "$20,000" at bounding box center [556, 180] width 73 height 10
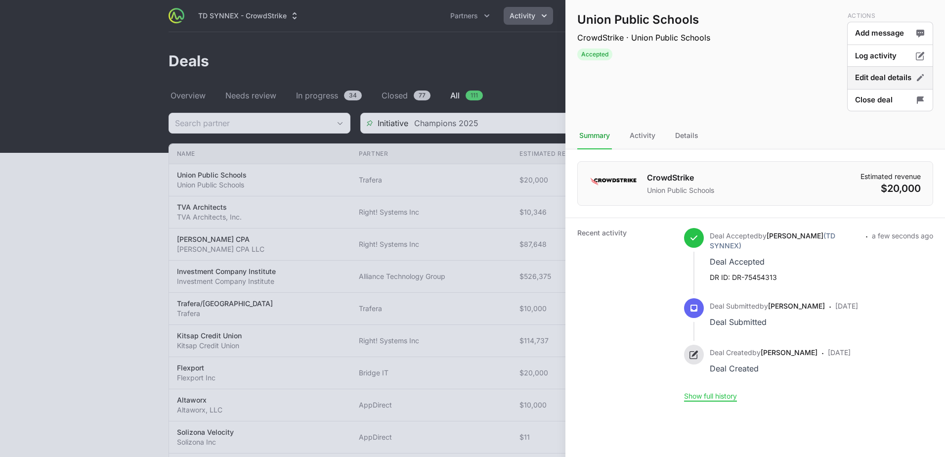
click at [866, 83] on button "Edit deal details" at bounding box center [891, 77] width 86 height 23
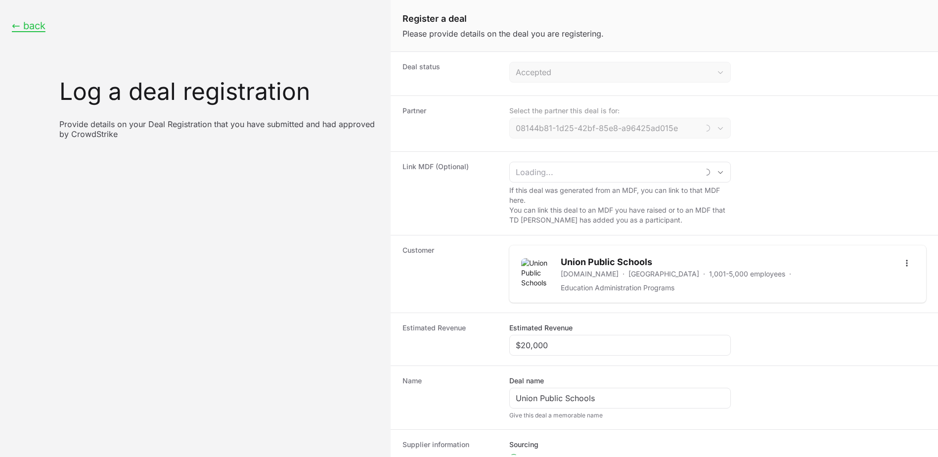
type input "Trafera"
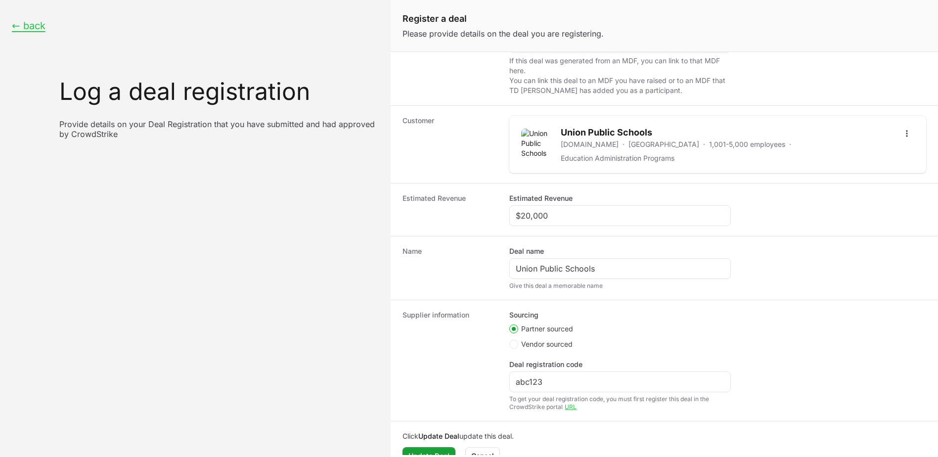
scroll to position [143, 0]
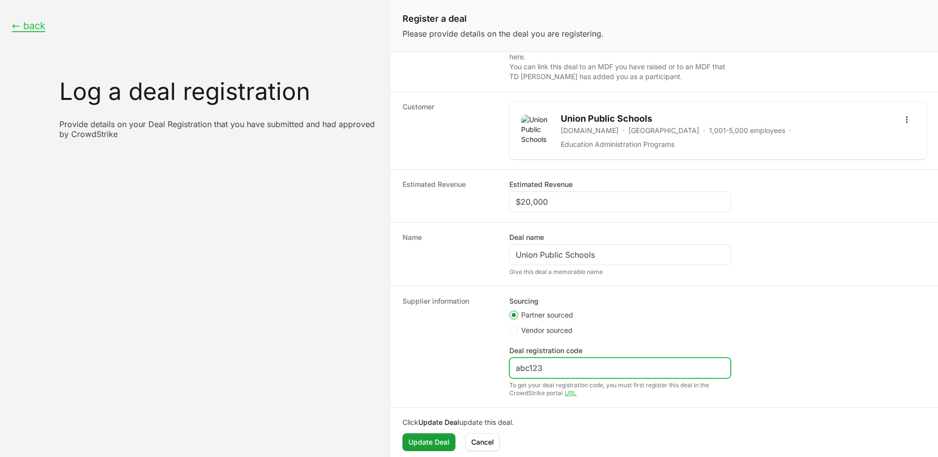
drag, startPoint x: 560, startPoint y: 363, endPoint x: 479, endPoint y: 366, distance: 81.1
click at [479, 366] on div "Supplier information Sourcing Partner sourced Vendor sourced Deal registration …" at bounding box center [664, 346] width 547 height 121
paste input "DR-7545431"
type input "DR-75454313"
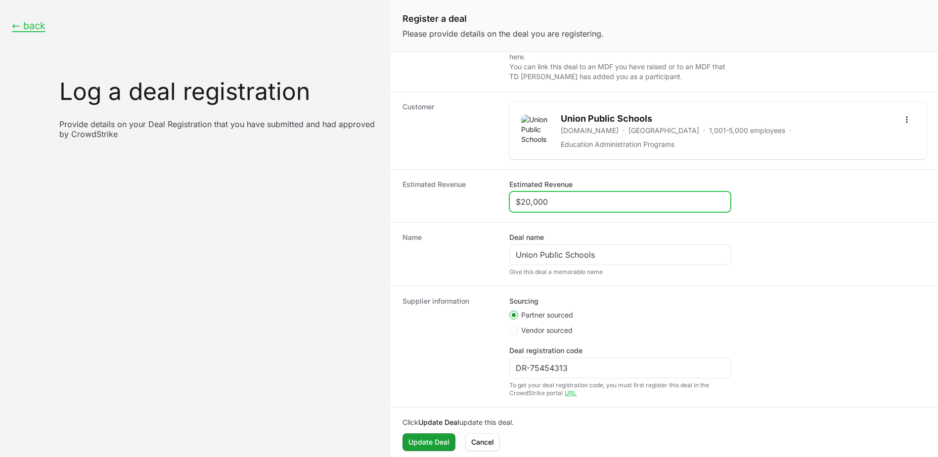
drag, startPoint x: 553, startPoint y: 195, endPoint x: 468, endPoint y: 195, distance: 85.5
click at [468, 195] on div "Estimated Revenue Estimated Revenue $20,000" at bounding box center [664, 195] width 547 height 53
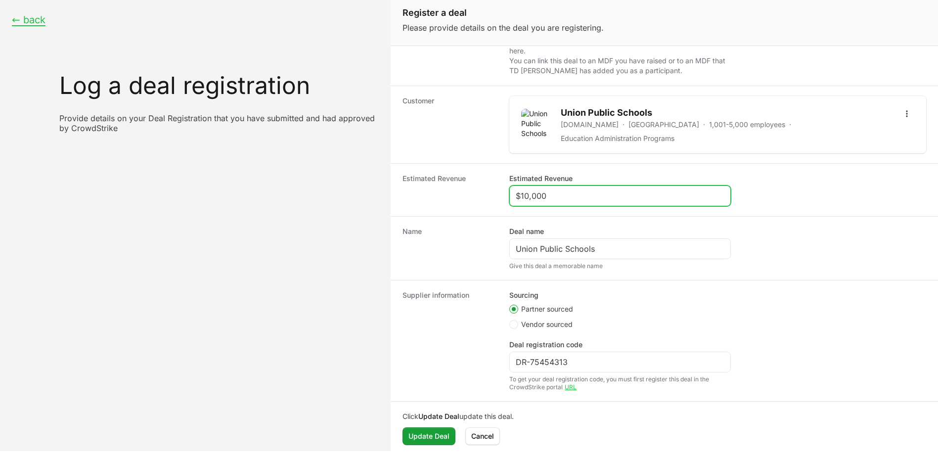
scroll to position [7, 0]
type input "$10,000"
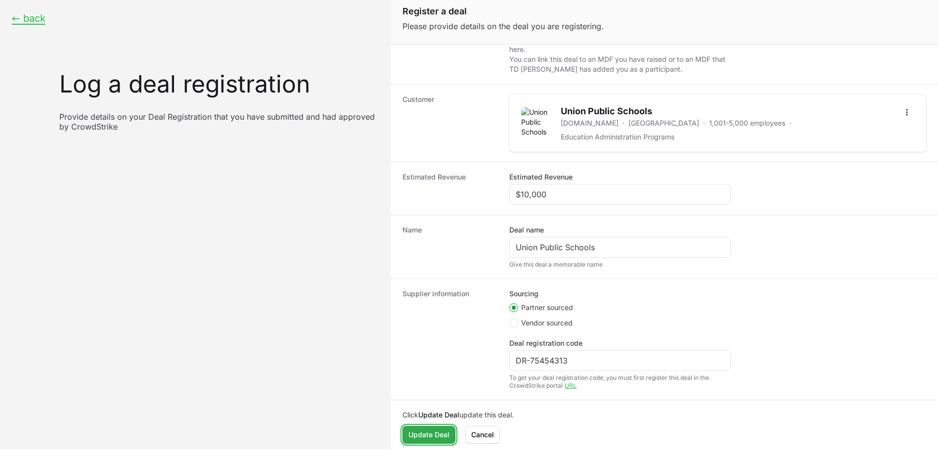
click at [427, 429] on span "Update Deal" at bounding box center [428, 435] width 41 height 12
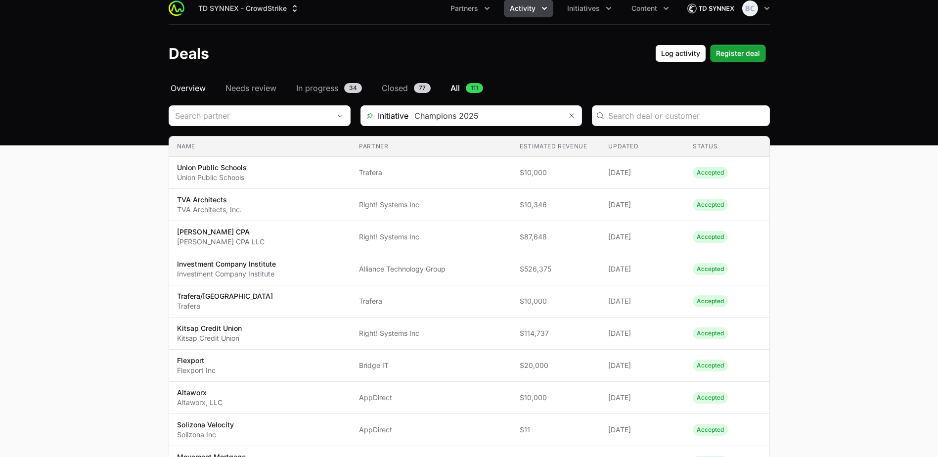
click at [170, 89] on link "Overview" at bounding box center [188, 88] width 39 height 12
